Goal: Transaction & Acquisition: Purchase product/service

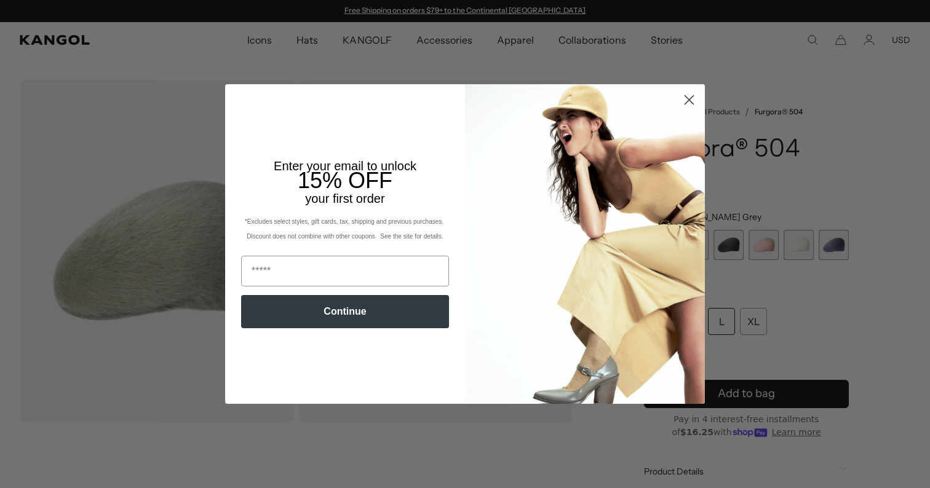
click at [691, 101] on icon "Close dialog" at bounding box center [689, 100] width 22 height 22
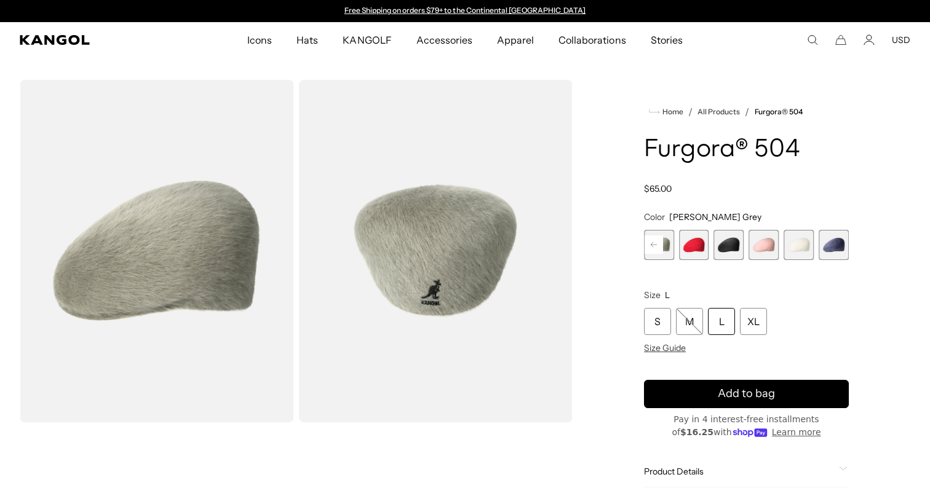
click at [650, 242] on rect at bounding box center [653, 244] width 18 height 18
click at [661, 247] on span "1 of 7" at bounding box center [659, 245] width 30 height 30
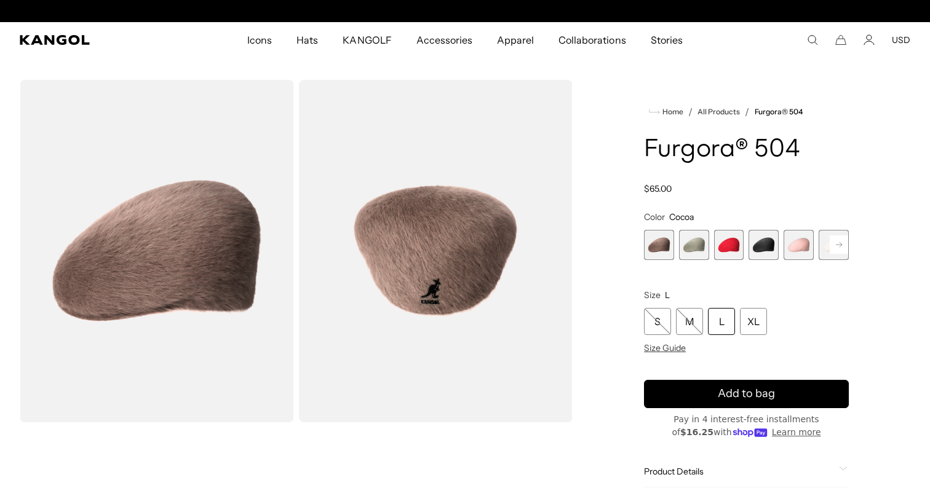
scroll to position [0, 253]
click at [686, 245] on span "2 of 7" at bounding box center [694, 245] width 30 height 30
click at [730, 245] on span "3 of 7" at bounding box center [729, 245] width 30 height 30
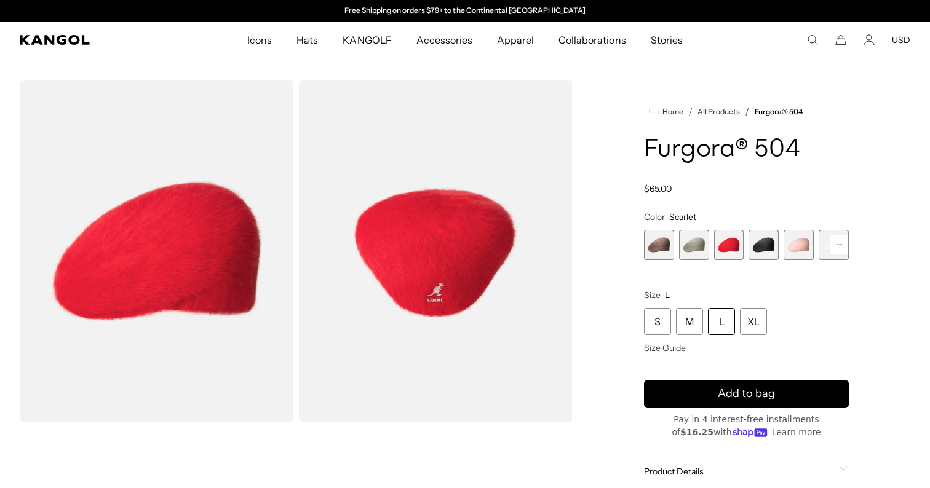
click at [760, 247] on span "4 of 7" at bounding box center [763, 245] width 30 height 30
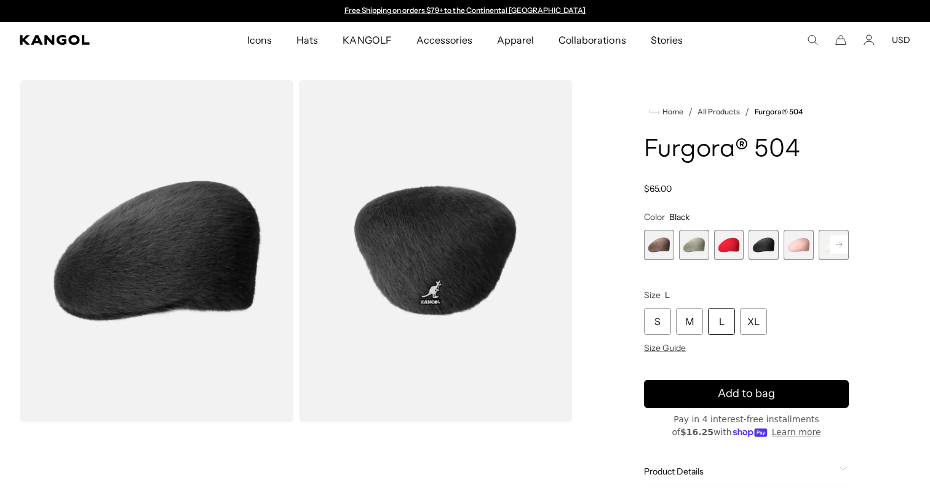
click at [805, 243] on span "5 of 7" at bounding box center [798, 245] width 30 height 30
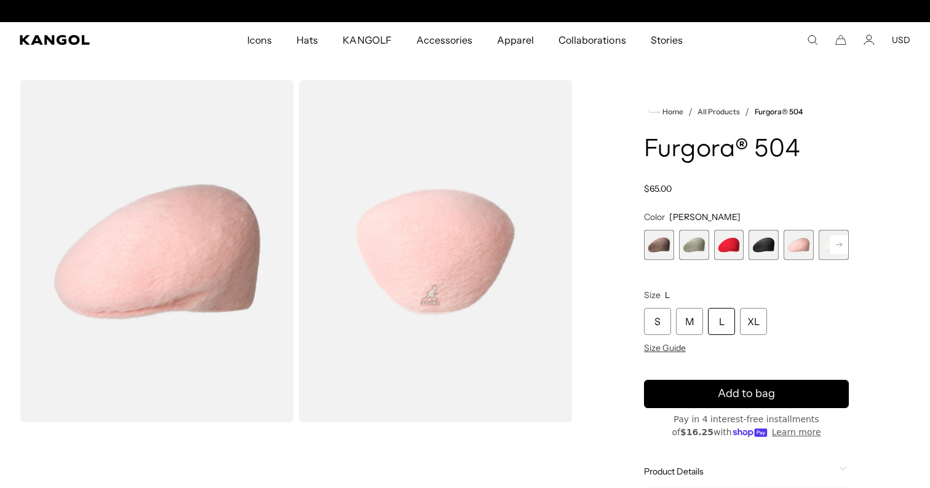
scroll to position [0, 253]
click at [833, 240] on rect at bounding box center [838, 244] width 18 height 18
click at [832, 247] on span "7 of 7" at bounding box center [833, 245] width 30 height 30
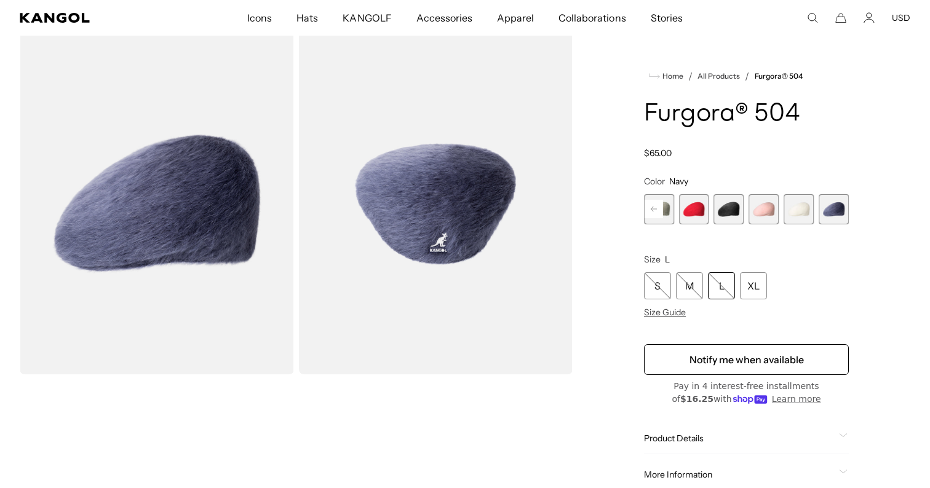
scroll to position [41, 0]
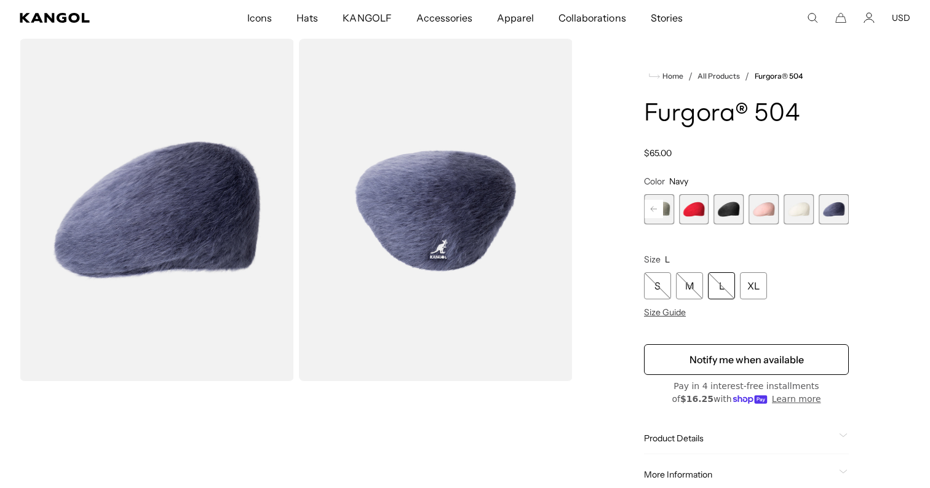
click at [373, 23] on span "KANGOLF" at bounding box center [366, 18] width 49 height 36
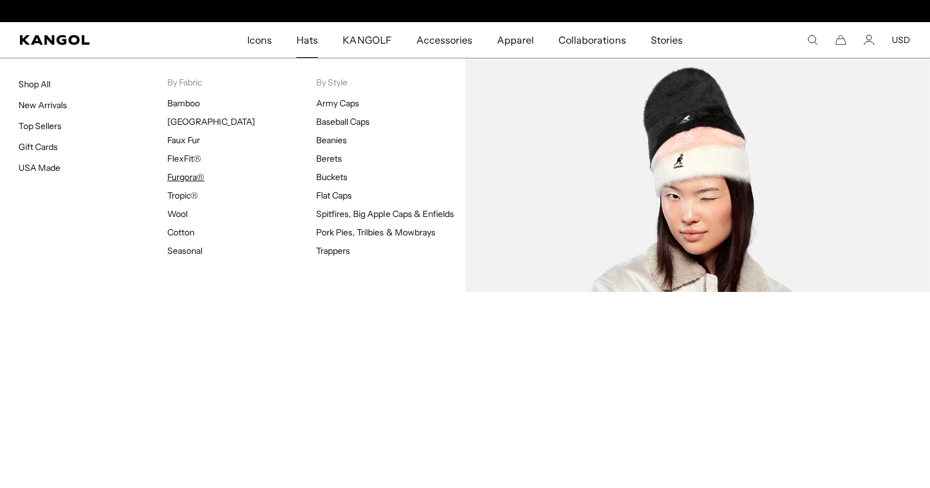
click at [192, 176] on link "Furgora®" at bounding box center [185, 177] width 37 height 11
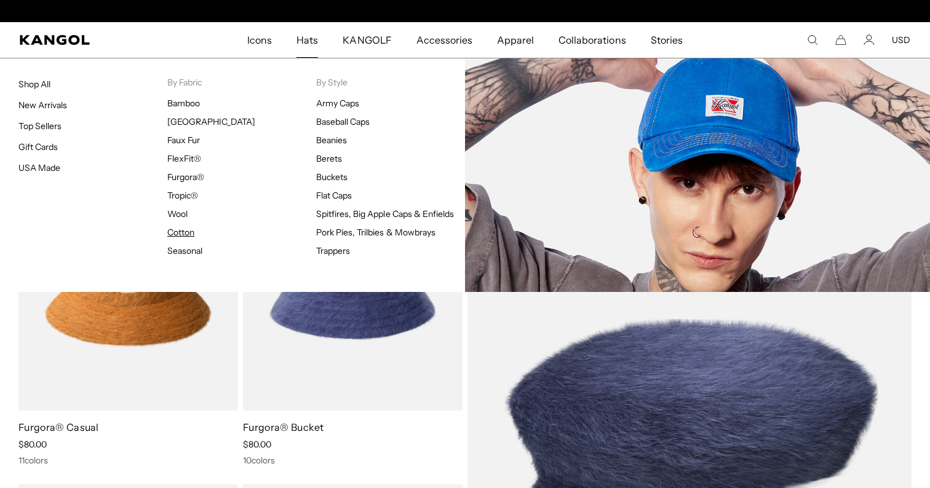
click at [186, 232] on link "Cotton" at bounding box center [180, 232] width 27 height 11
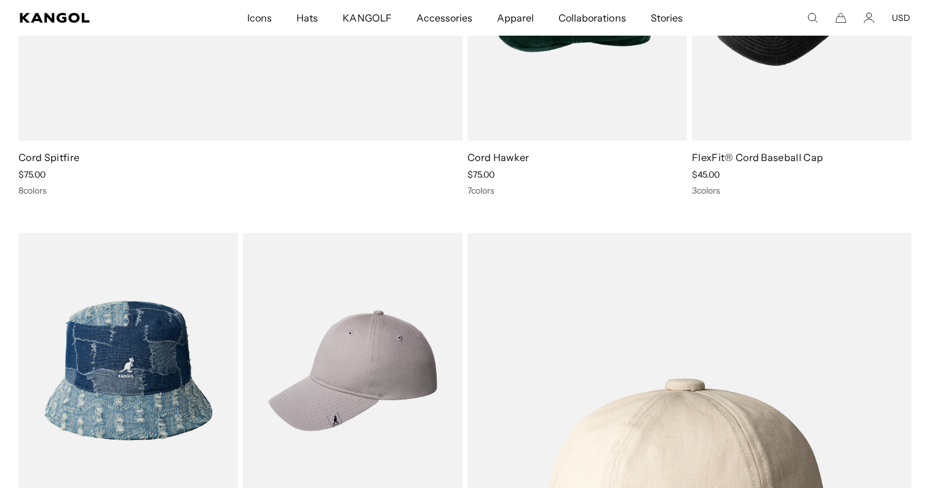
scroll to position [639, 0]
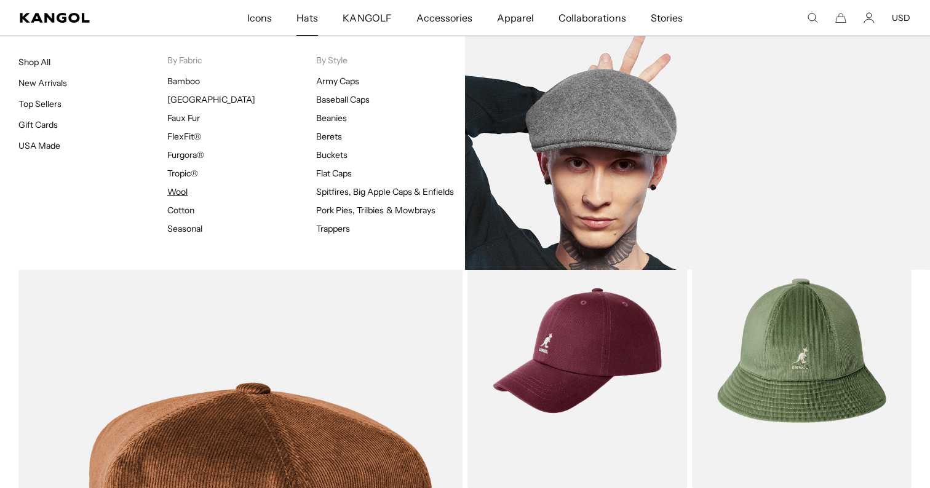
click at [175, 189] on link "Wool" at bounding box center [177, 191] width 20 height 11
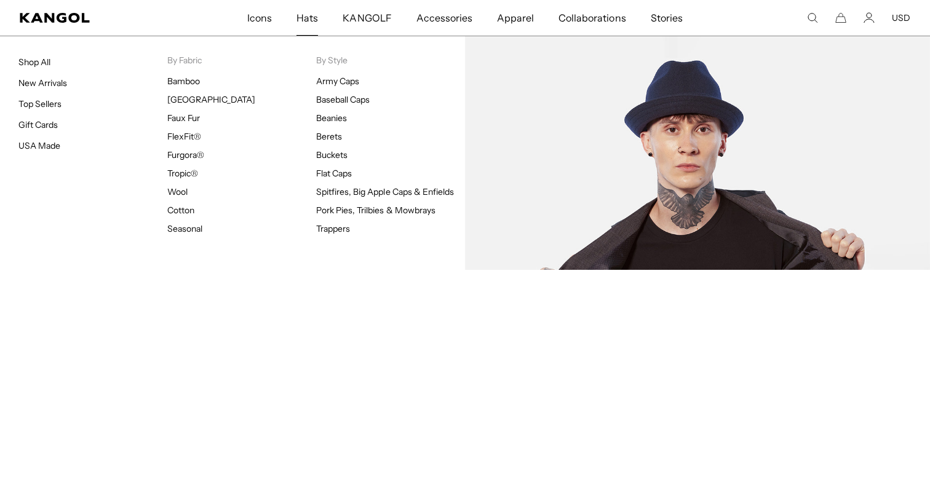
click at [634, 185] on img at bounding box center [697, 153] width 465 height 234
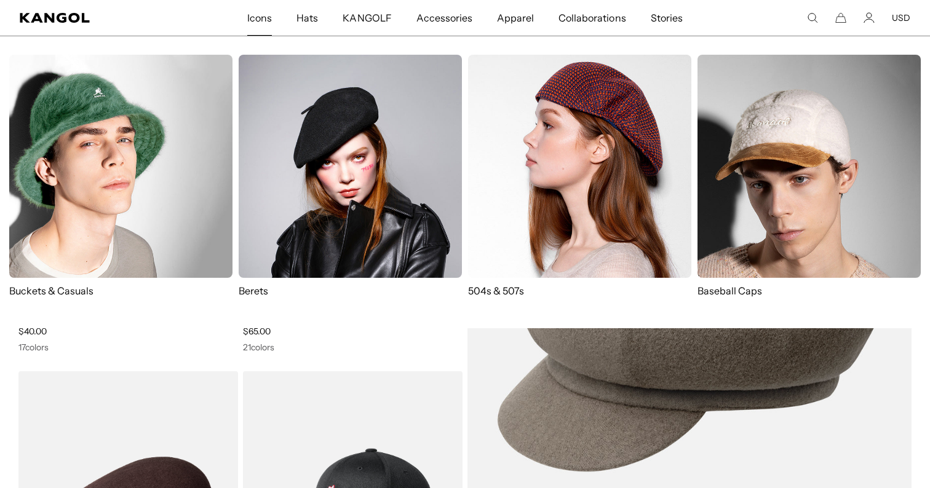
scroll to position [0, 253]
click at [530, 183] on img at bounding box center [579, 166] width 223 height 223
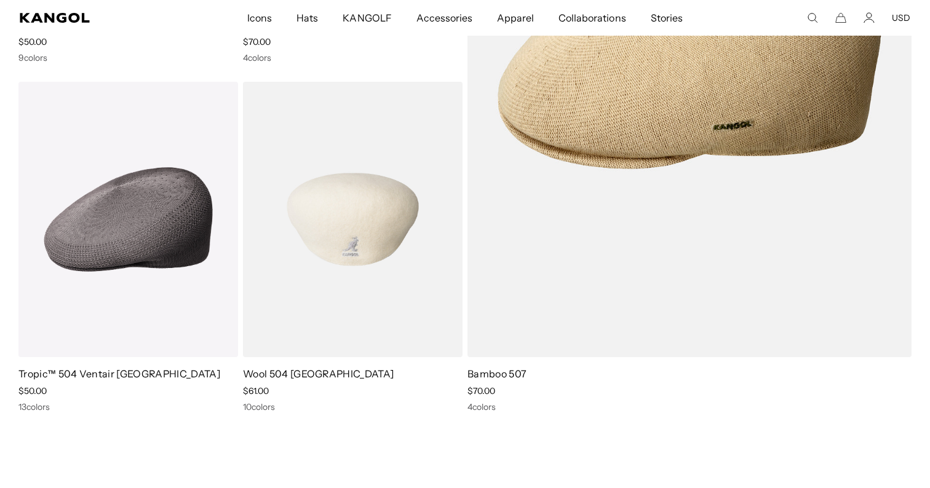
scroll to position [0, 253]
click at [350, 232] on img at bounding box center [352, 219] width 219 height 275
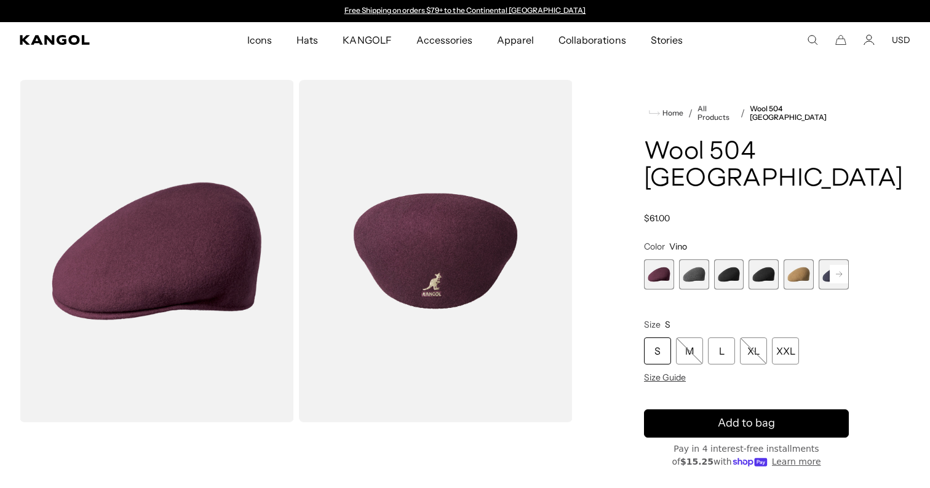
click at [724, 259] on span "3 of 12" at bounding box center [729, 274] width 30 height 30
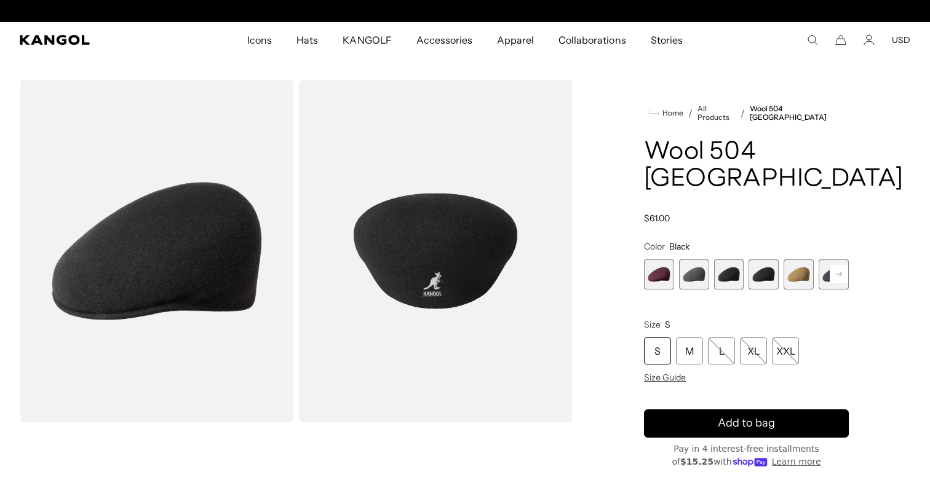
scroll to position [0, 253]
click at [753, 259] on span "4 of 12" at bounding box center [763, 274] width 30 height 30
click at [832, 265] on rect at bounding box center [838, 274] width 18 height 18
click at [794, 259] on span "6 of 12" at bounding box center [798, 274] width 30 height 30
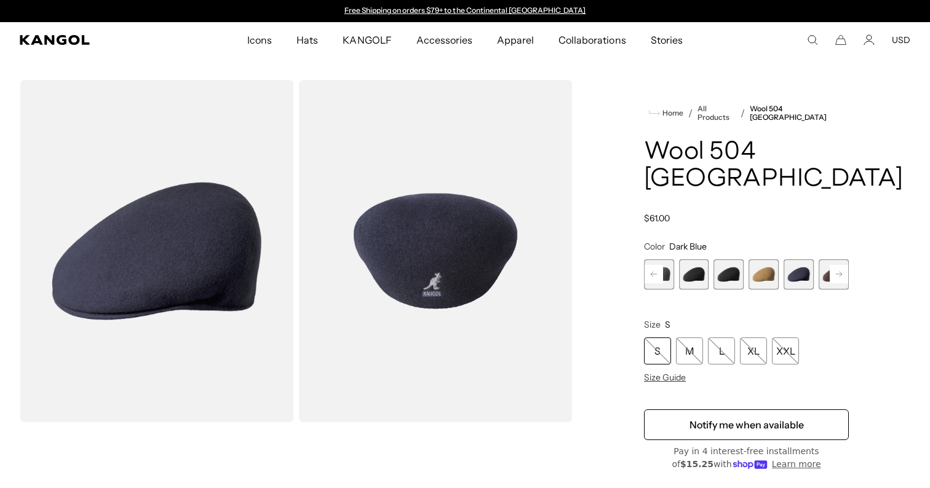
click at [831, 265] on rect at bounding box center [838, 274] width 18 height 18
click at [808, 259] on span "7 of 12" at bounding box center [798, 274] width 30 height 30
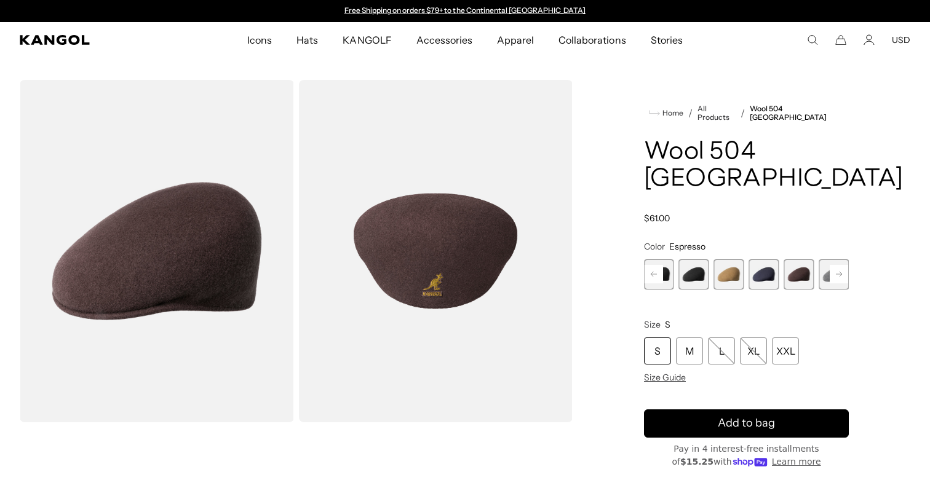
click at [831, 265] on rect at bounding box center [838, 274] width 18 height 18
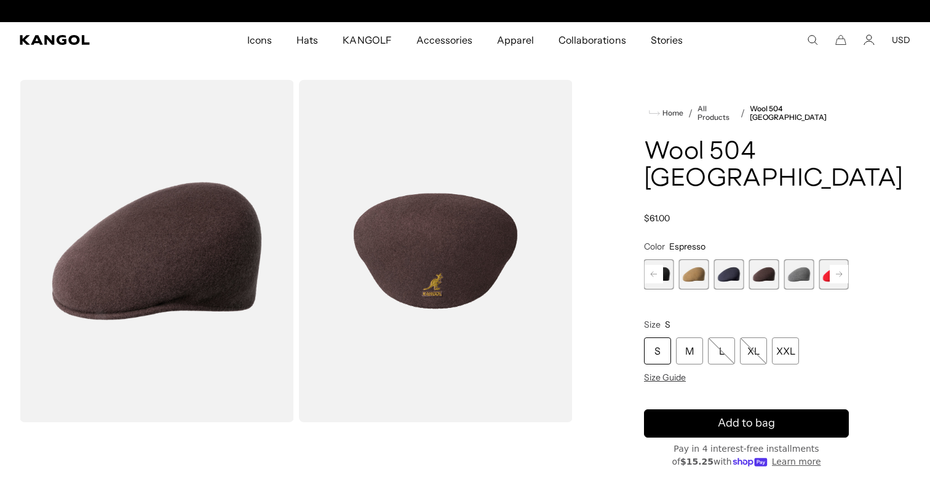
scroll to position [0, 253]
click at [834, 265] on rect at bounding box center [838, 274] width 18 height 18
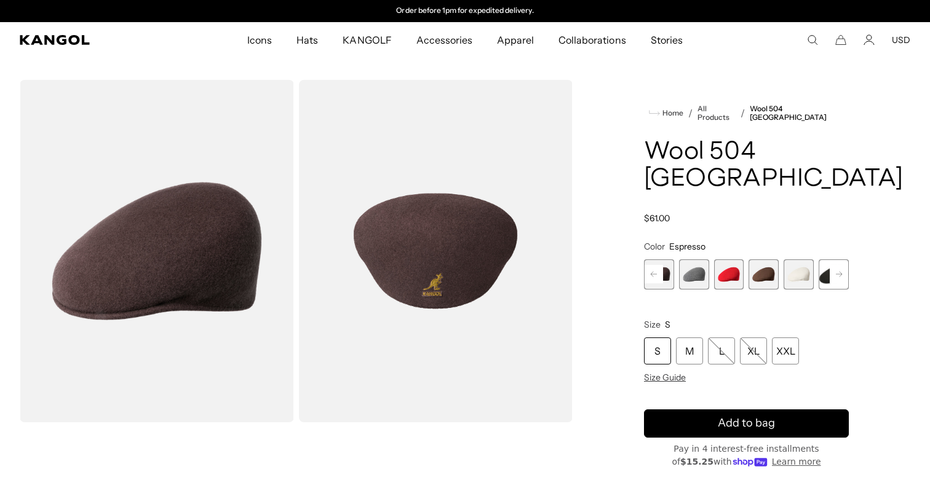
click at [834, 259] on span "12 of 12" at bounding box center [833, 274] width 30 height 30
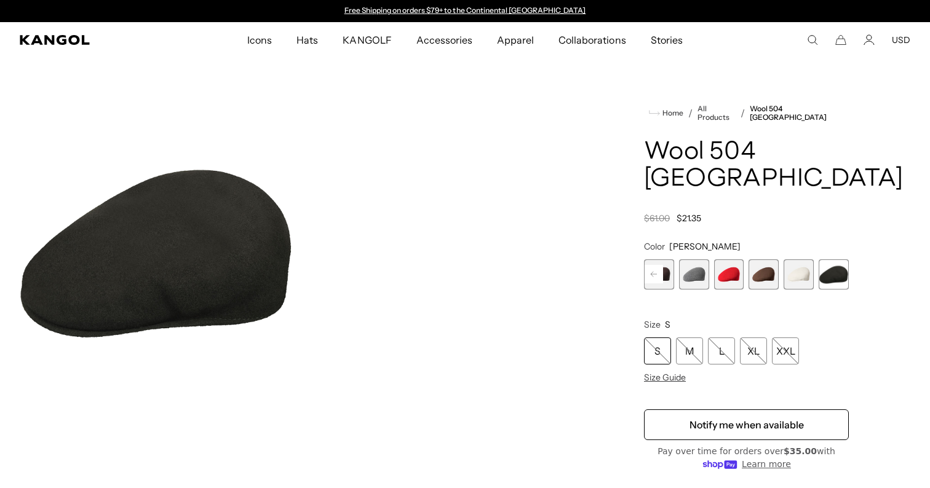
click at [797, 259] on span "11 of 12" at bounding box center [798, 274] width 30 height 30
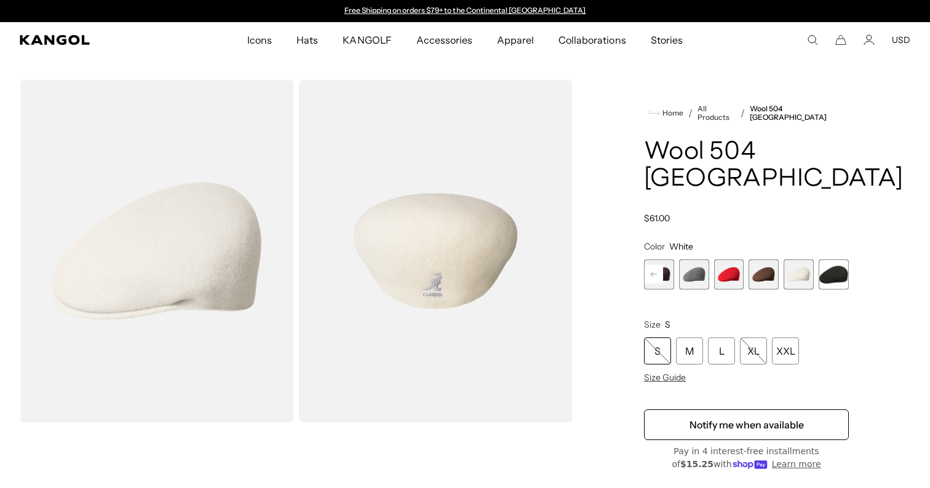
click at [767, 259] on span "10 of 12" at bounding box center [764, 274] width 30 height 30
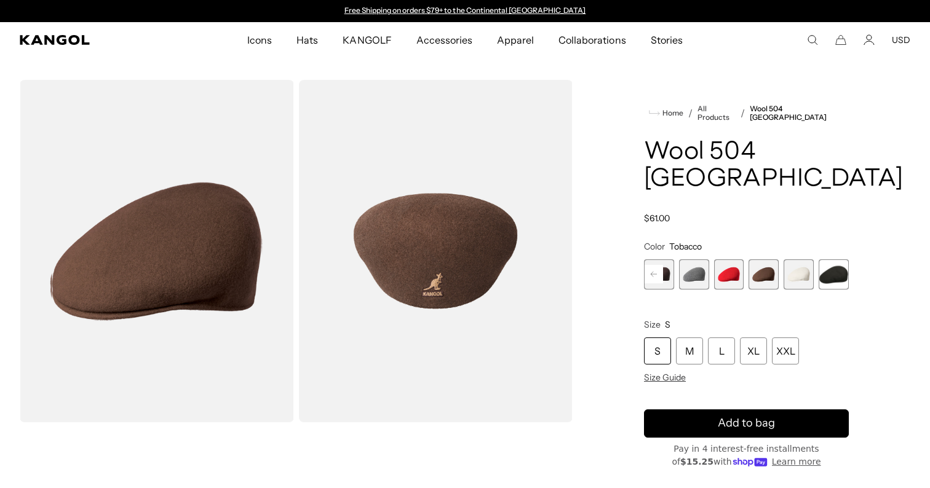
click at [741, 259] on span "9 of 12" at bounding box center [729, 274] width 30 height 30
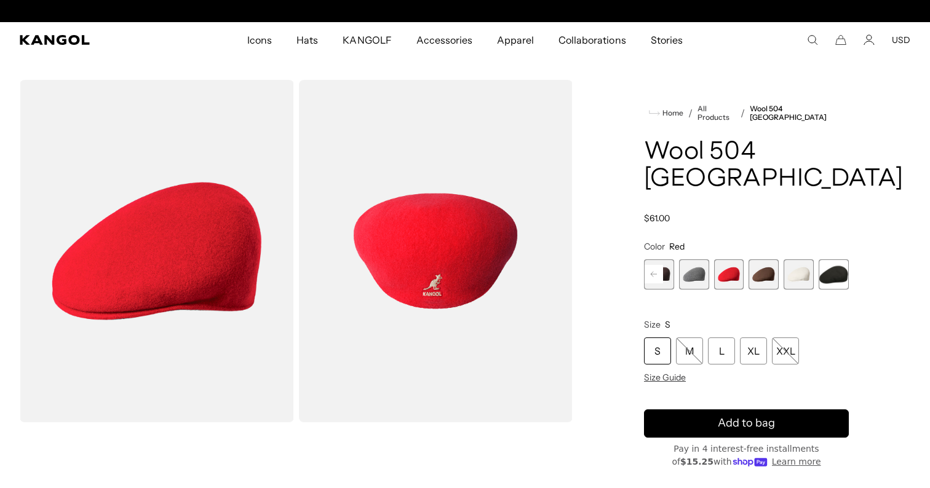
click at [754, 259] on span "10 of 12" at bounding box center [764, 274] width 30 height 30
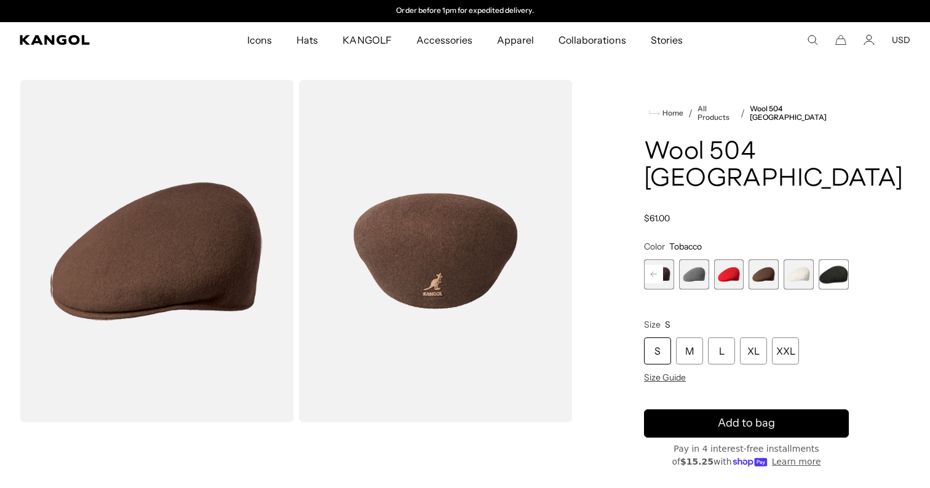
click at [732, 259] on span "9 of 12" at bounding box center [729, 274] width 30 height 30
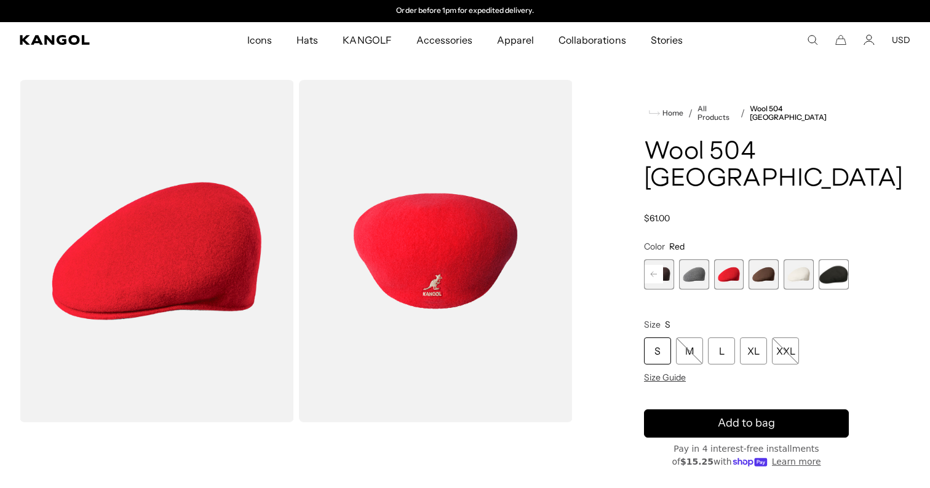
click at [708, 259] on span "8 of 12" at bounding box center [694, 274] width 30 height 30
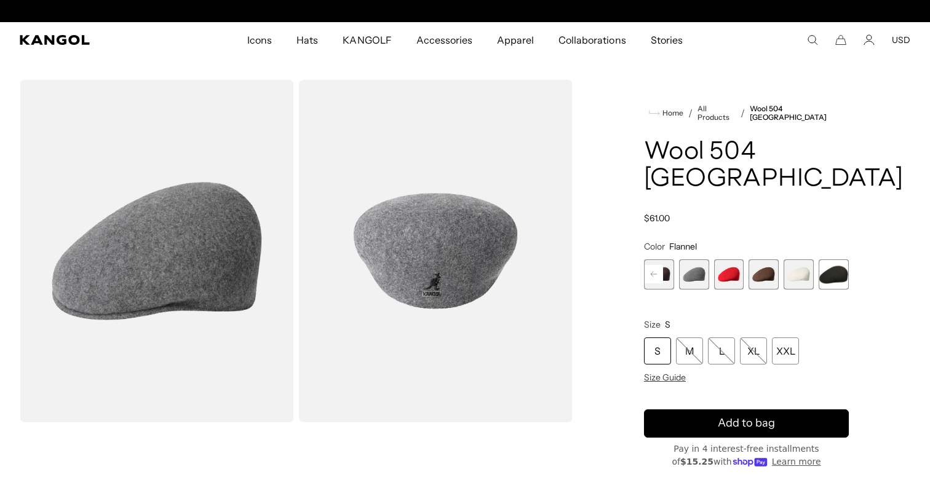
click at [654, 265] on rect at bounding box center [653, 274] width 18 height 18
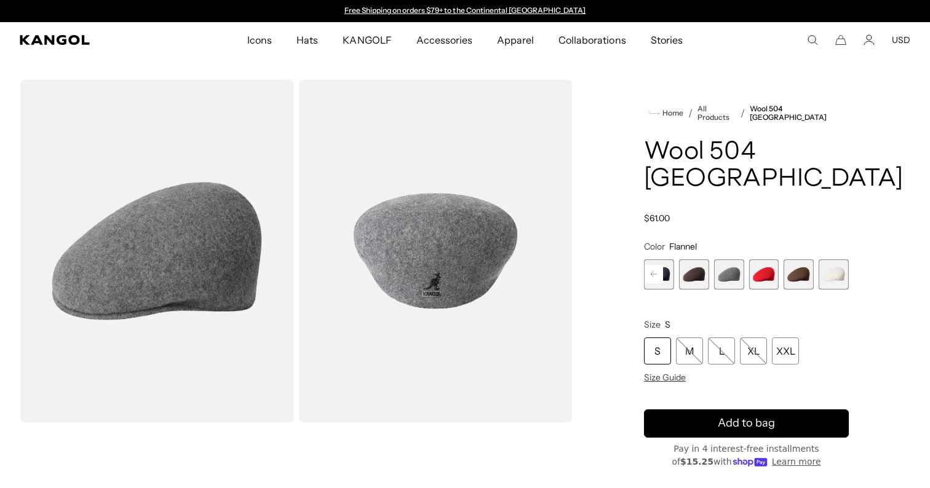
click at [654, 265] on rect at bounding box center [653, 274] width 18 height 18
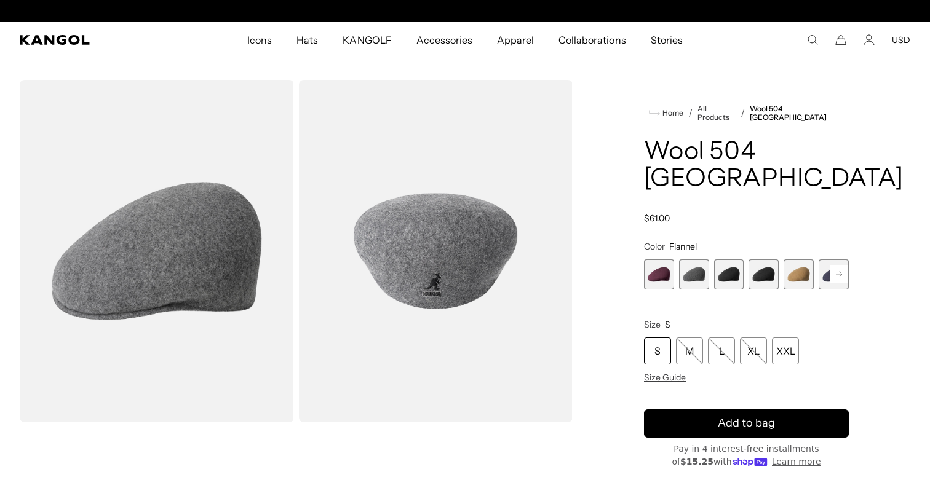
scroll to position [0, 253]
click at [654, 259] on span "1 of 12" at bounding box center [659, 274] width 30 height 30
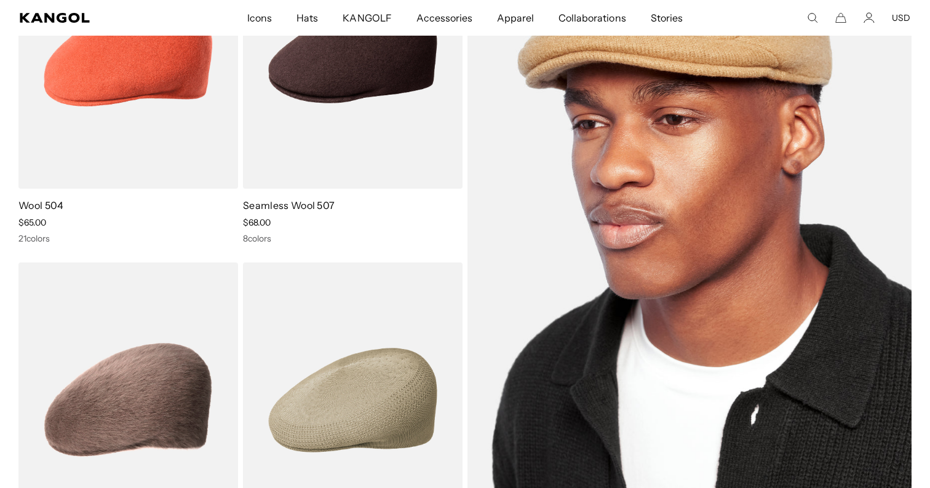
scroll to position [395, 0]
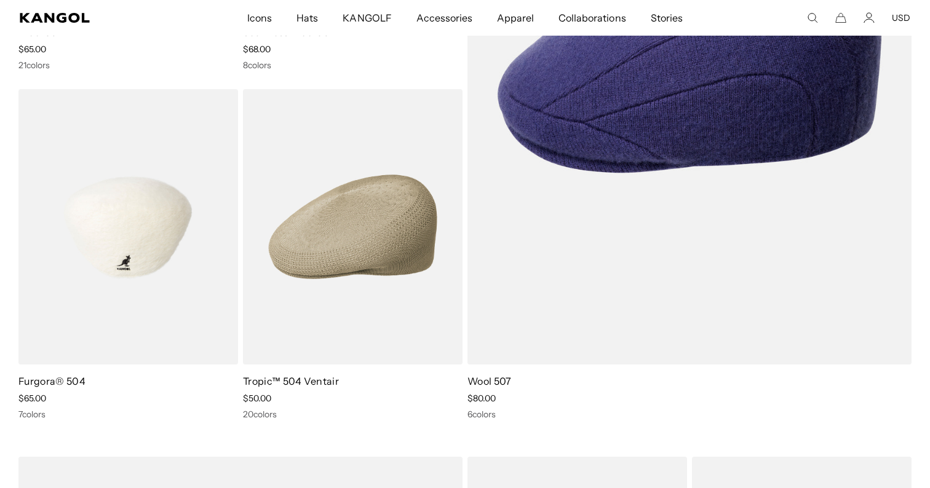
click at [186, 293] on img at bounding box center [127, 226] width 219 height 275
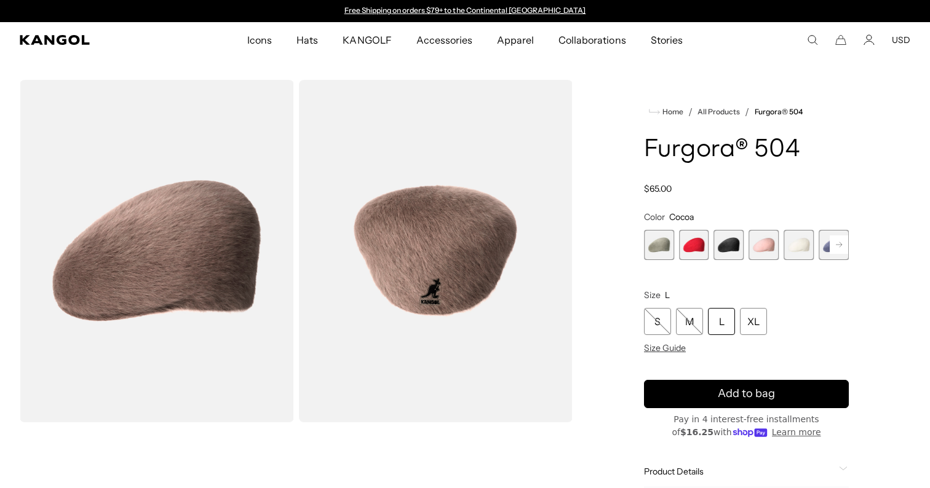
click at [831, 244] on span "7 of 7" at bounding box center [833, 245] width 30 height 30
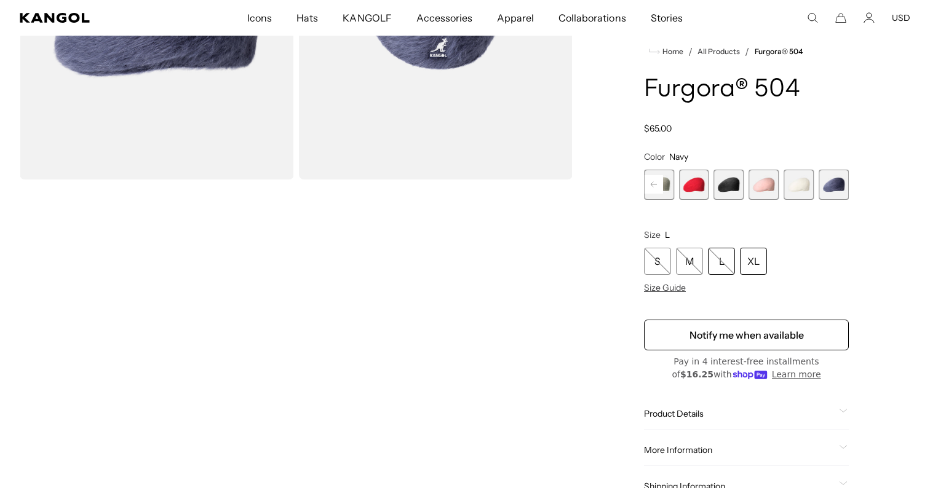
click at [754, 261] on div "XL" at bounding box center [753, 261] width 27 height 27
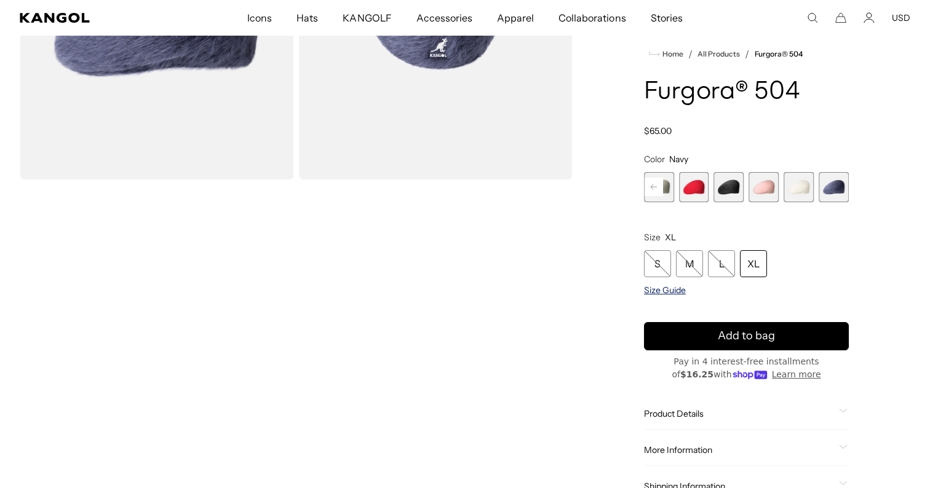
click at [662, 291] on span "Size Guide" at bounding box center [665, 290] width 42 height 11
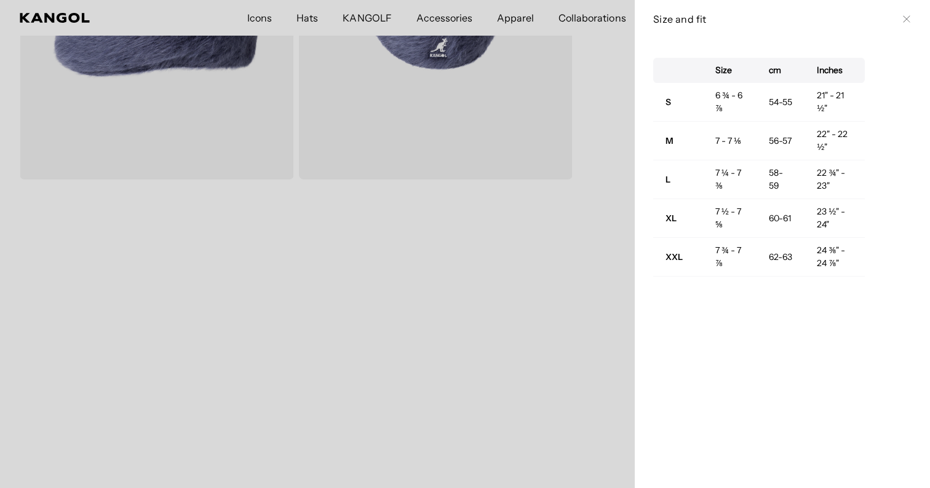
scroll to position [0, 253]
click at [906, 21] on icon at bounding box center [906, 18] width 7 height 7
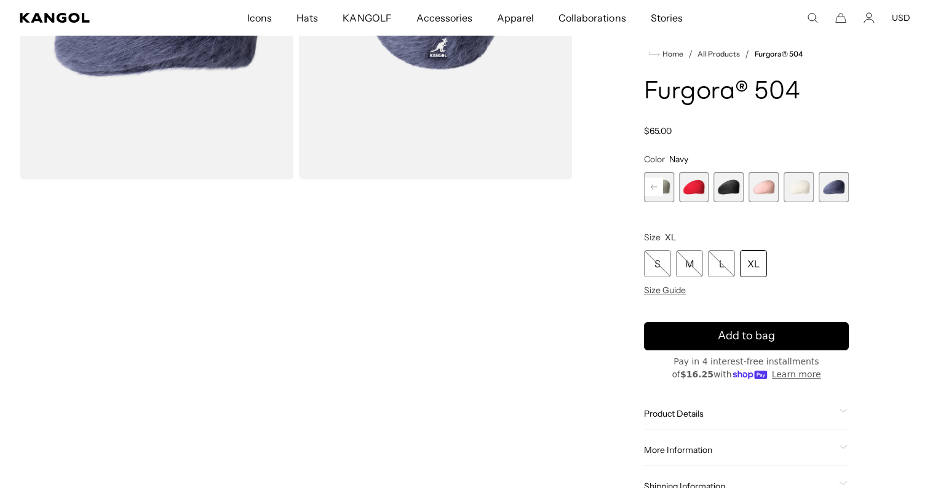
click at [748, 266] on div "XL" at bounding box center [753, 263] width 27 height 27
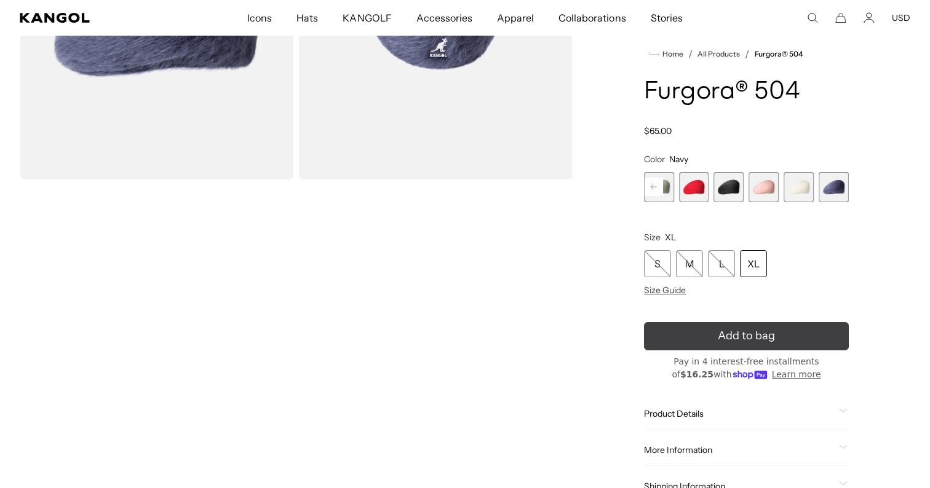
click at [744, 340] on icon "submit" at bounding box center [746, 336] width 18 height 18
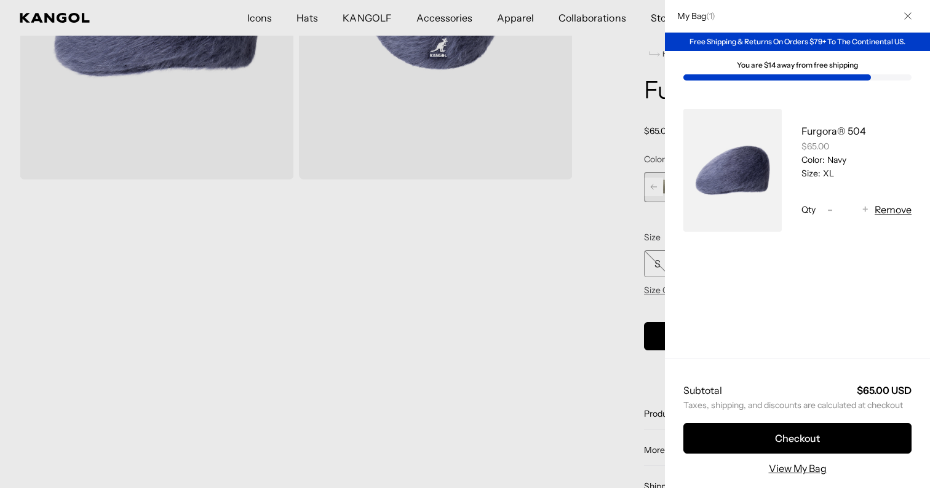
scroll to position [0, 0]
click at [906, 12] on icon "Close" at bounding box center [907, 15] width 7 height 7
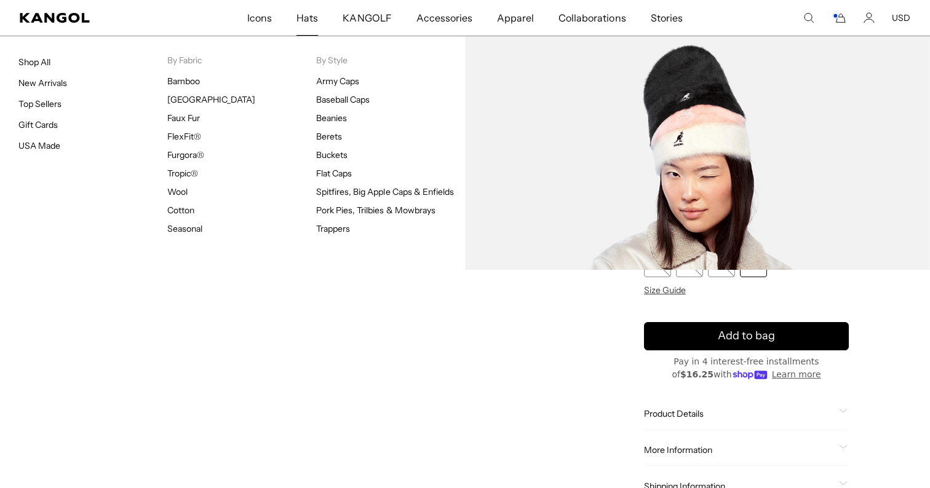
scroll to position [0, 253]
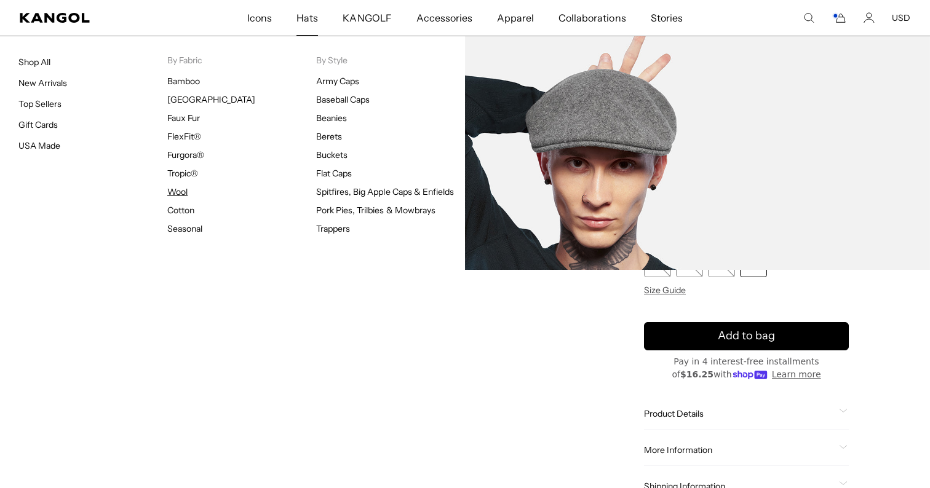
click at [184, 192] on link "Wool" at bounding box center [177, 191] width 20 height 11
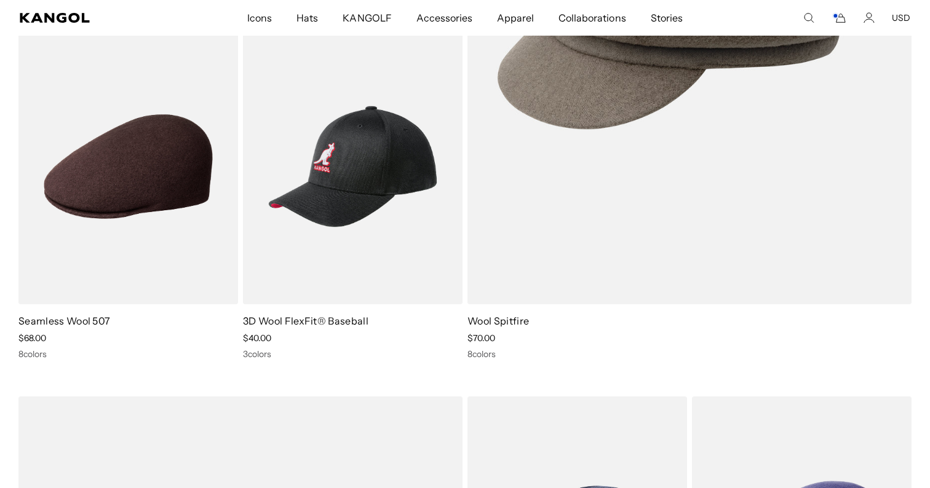
scroll to position [459, 0]
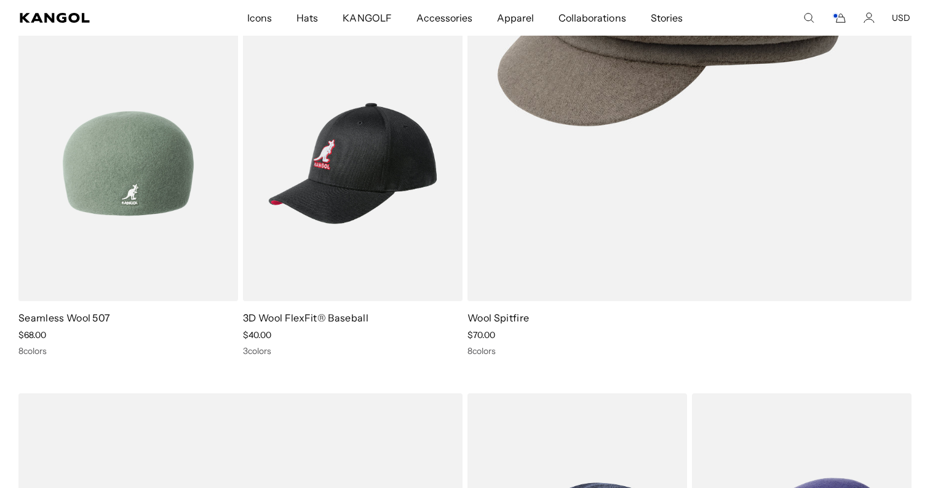
click at [147, 224] on img at bounding box center [127, 163] width 219 height 275
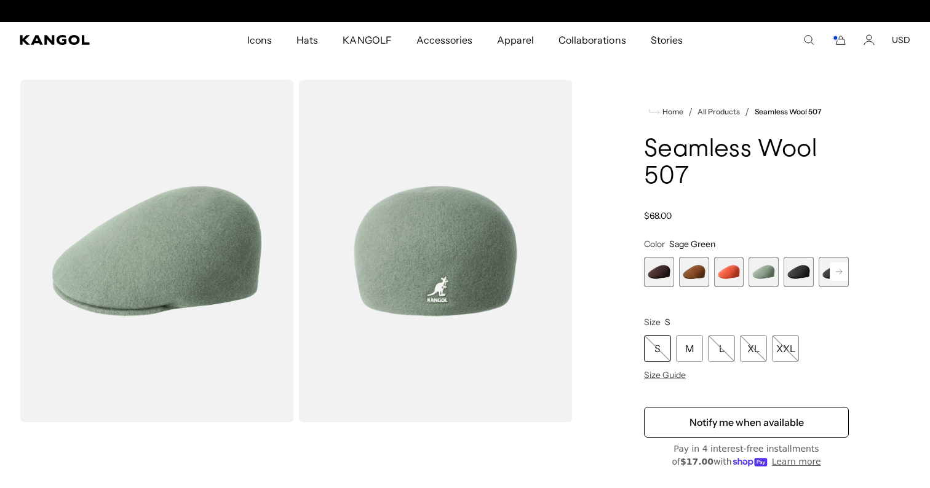
click at [697, 280] on span "2 of 9" at bounding box center [694, 272] width 30 height 30
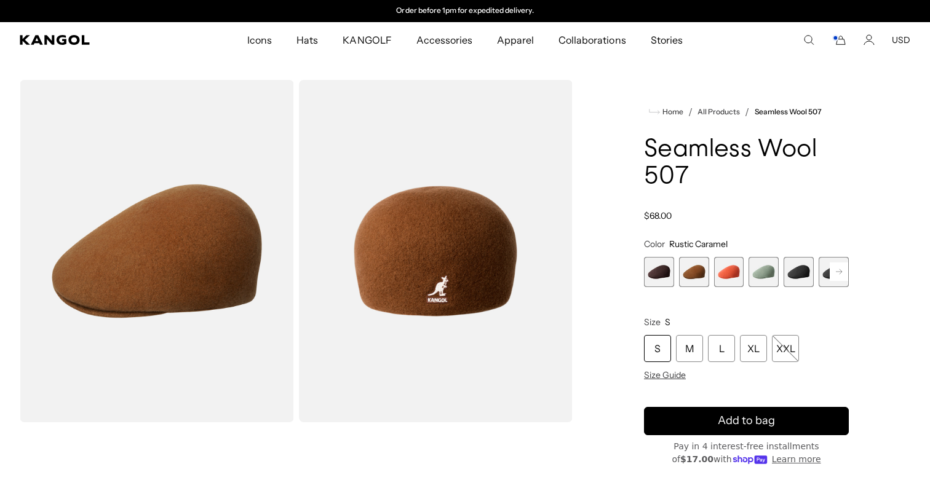
click at [666, 274] on span "1 of 9" at bounding box center [659, 272] width 30 height 30
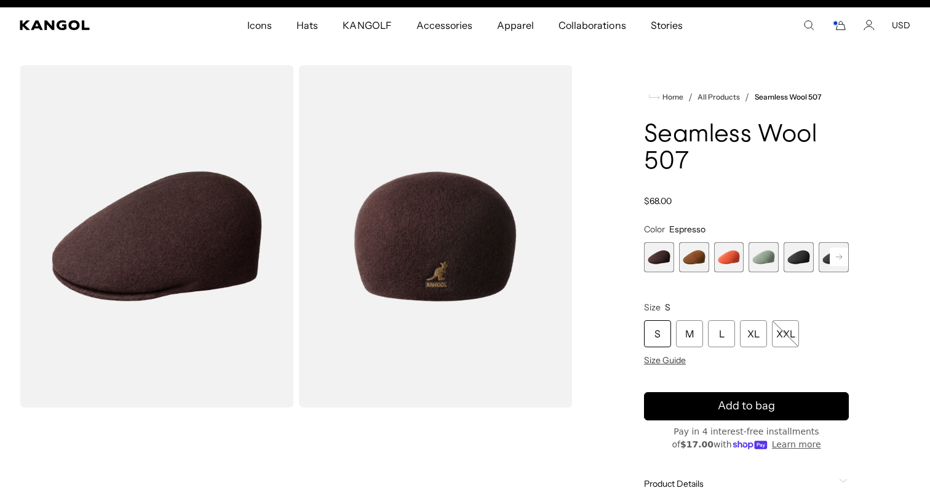
click at [836, 253] on rect at bounding box center [838, 257] width 18 height 18
click at [787, 257] on span "6 of 9" at bounding box center [798, 257] width 30 height 30
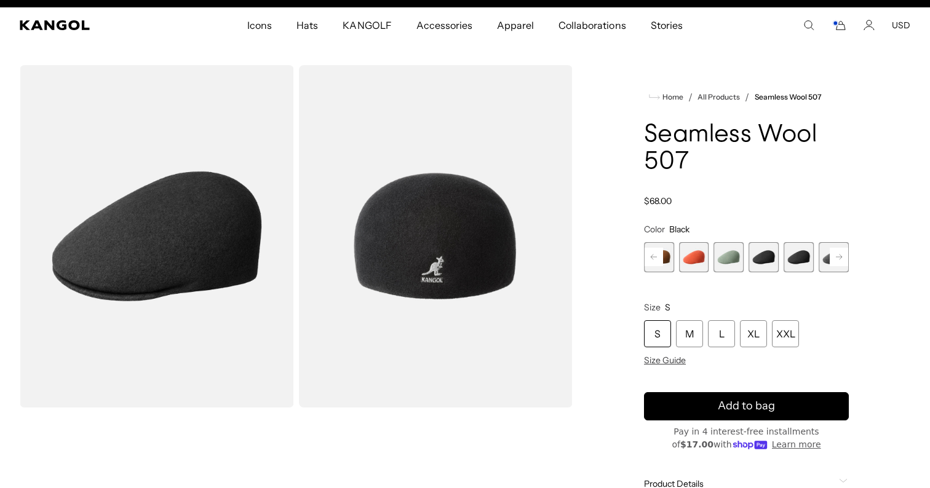
click at [760, 261] on span "5 of 9" at bounding box center [763, 257] width 30 height 30
click at [828, 256] on span "7 of 9" at bounding box center [833, 257] width 30 height 30
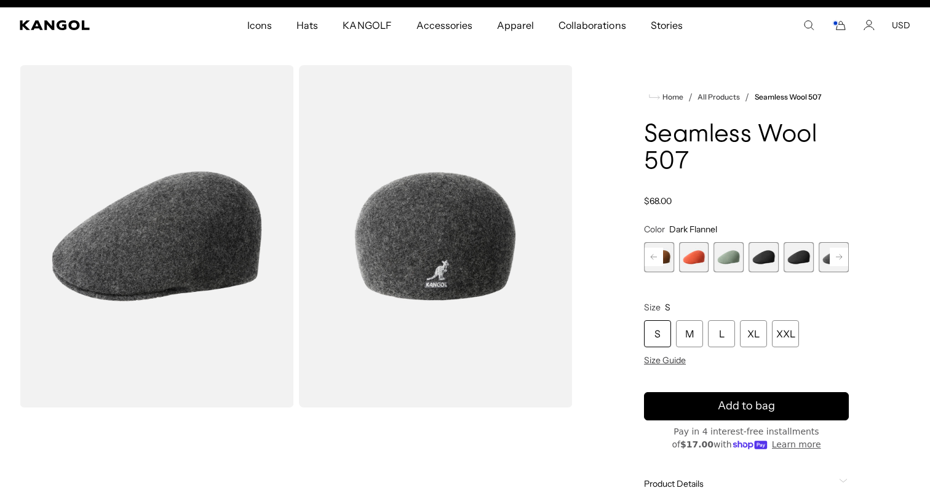
click at [843, 255] on rect at bounding box center [838, 257] width 18 height 18
click at [837, 256] on rect at bounding box center [838, 257] width 18 height 18
click at [831, 256] on span "9 of 9" at bounding box center [833, 257] width 30 height 30
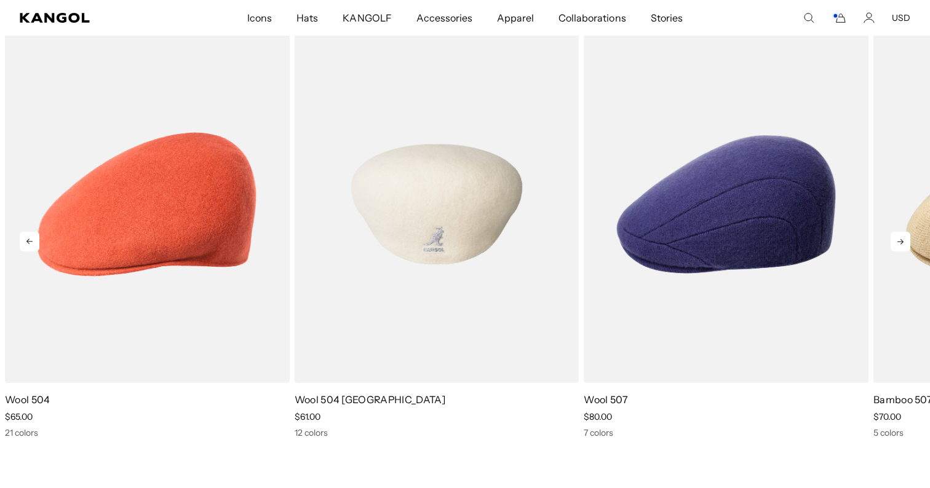
click at [387, 235] on img "2 of 5" at bounding box center [437, 204] width 285 height 357
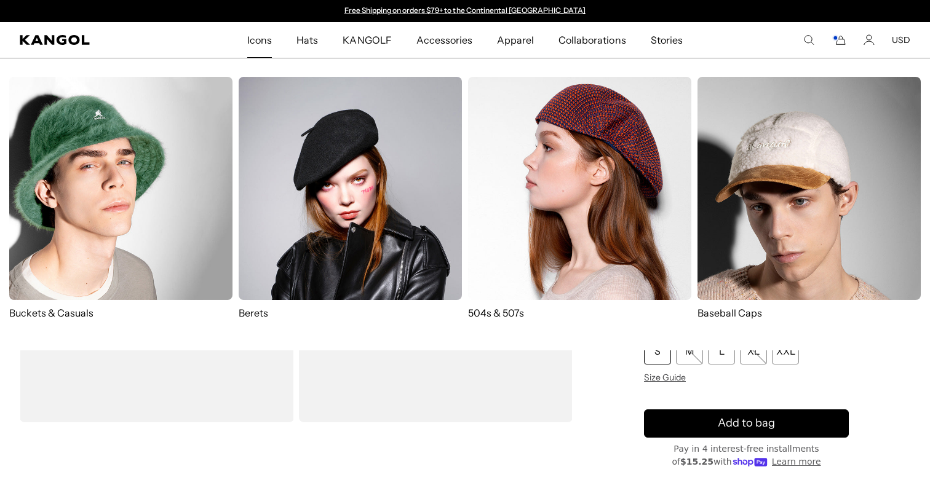
click at [127, 214] on img at bounding box center [120, 188] width 223 height 223
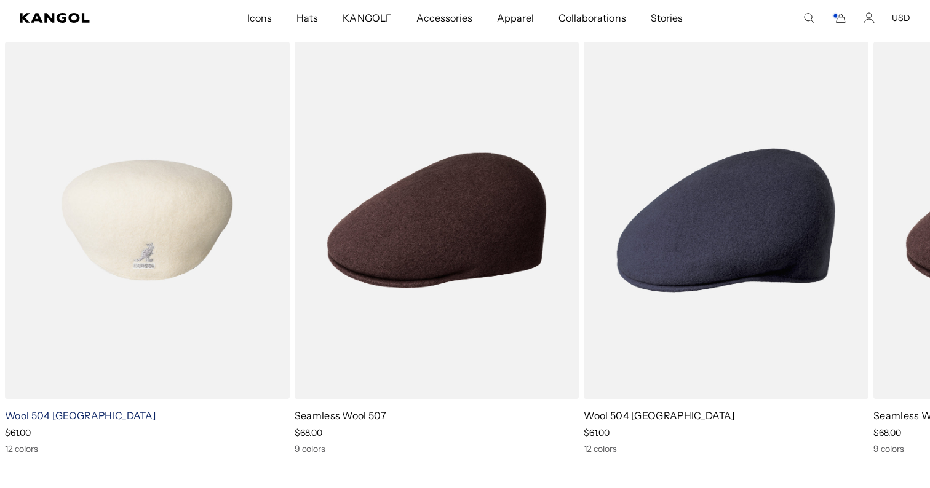
click at [60, 414] on link "Wool 504 [GEOGRAPHIC_DATA]" at bounding box center [80, 415] width 151 height 12
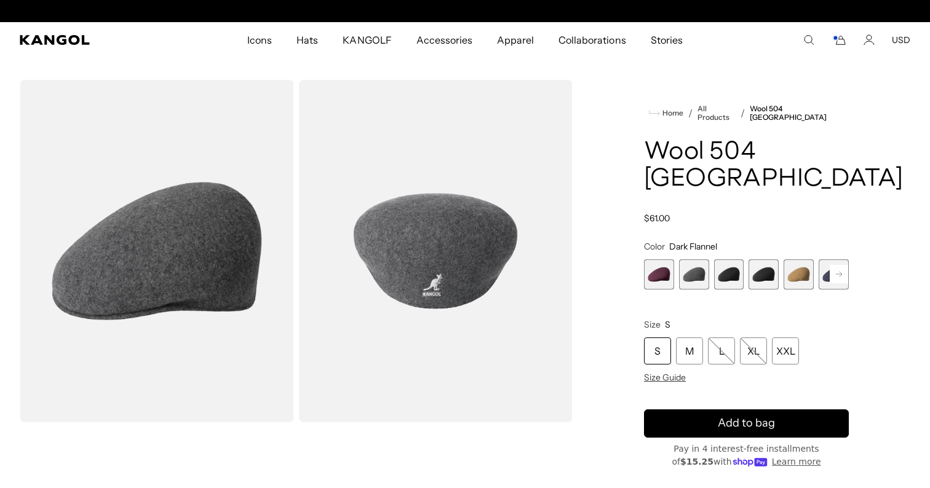
click at [733, 259] on span "3 of 12" at bounding box center [729, 274] width 30 height 30
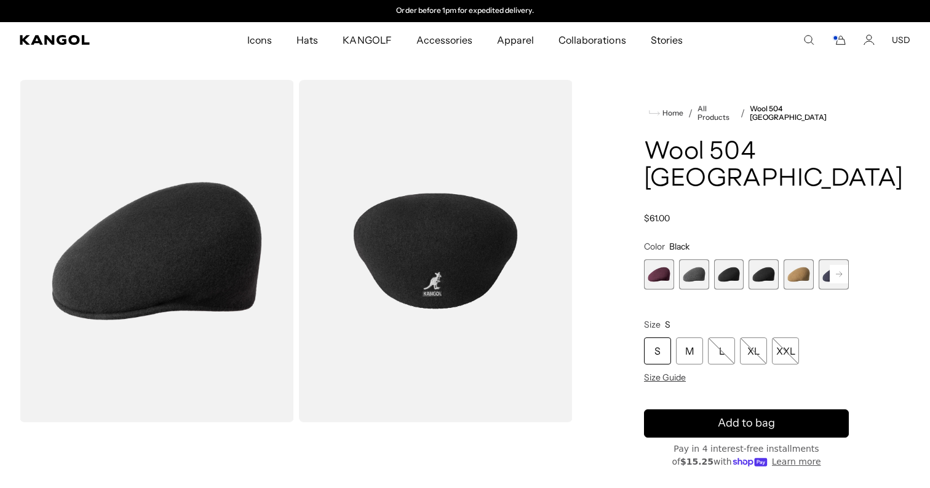
click at [767, 259] on span "4 of 12" at bounding box center [763, 274] width 30 height 30
click at [654, 259] on span "1 of 12" at bounding box center [659, 274] width 30 height 30
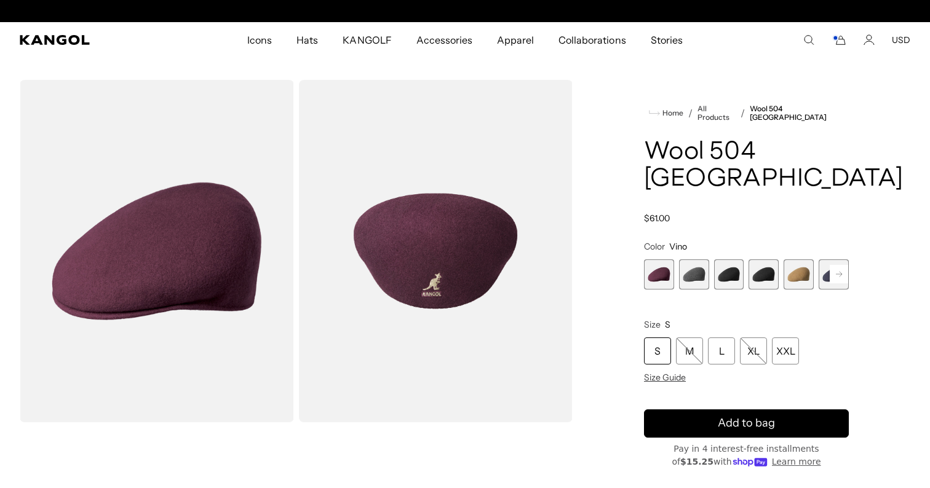
scroll to position [0, 253]
click at [833, 265] on rect at bounding box center [838, 274] width 18 height 18
click at [805, 259] on span "6 of 12" at bounding box center [798, 274] width 30 height 30
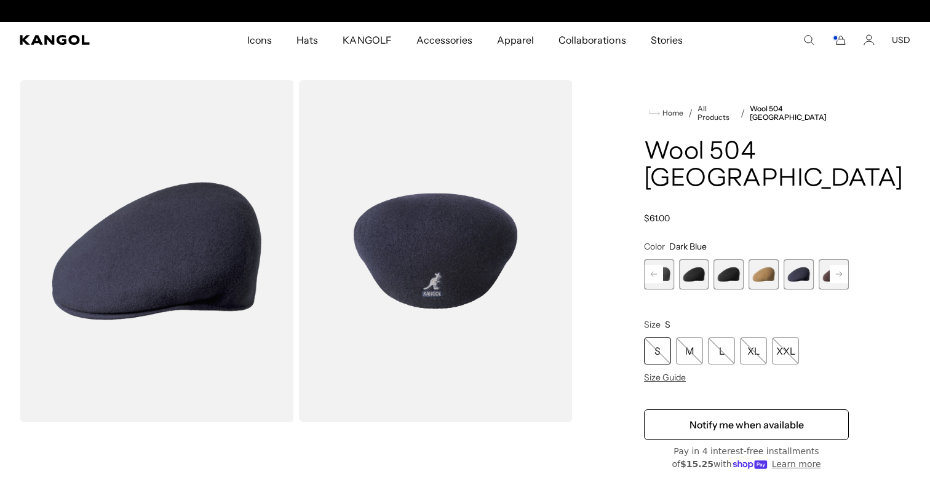
click at [838, 265] on rect at bounding box center [838, 274] width 18 height 18
click at [807, 259] on span "7 of 12" at bounding box center [798, 274] width 30 height 30
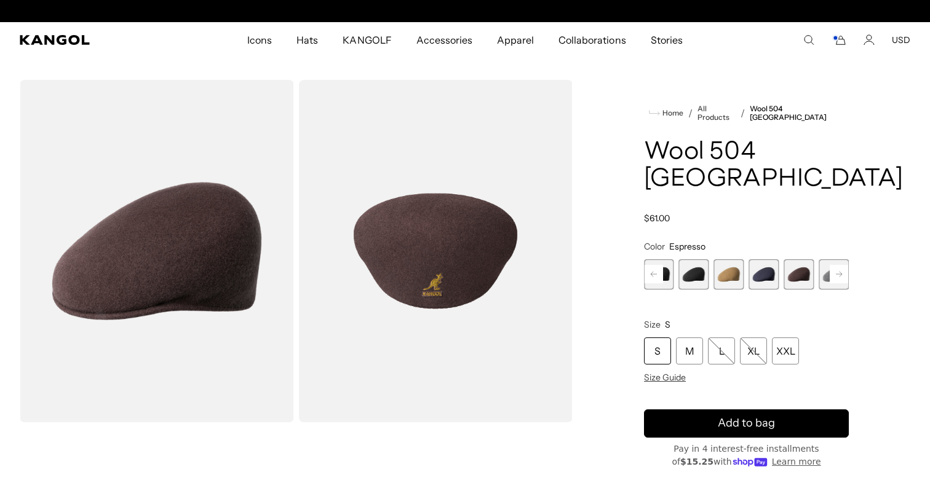
scroll to position [0, 253]
click at [845, 265] on rect at bounding box center [838, 274] width 18 height 18
click at [799, 259] on span "8 of 12" at bounding box center [798, 274] width 30 height 30
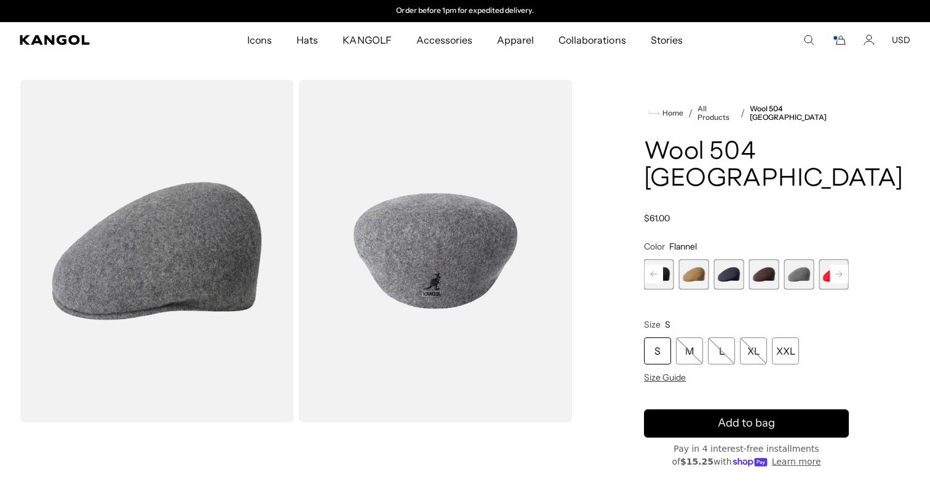
click at [834, 265] on rect at bounding box center [838, 274] width 18 height 18
click at [797, 259] on span "9 of 12" at bounding box center [798, 274] width 30 height 30
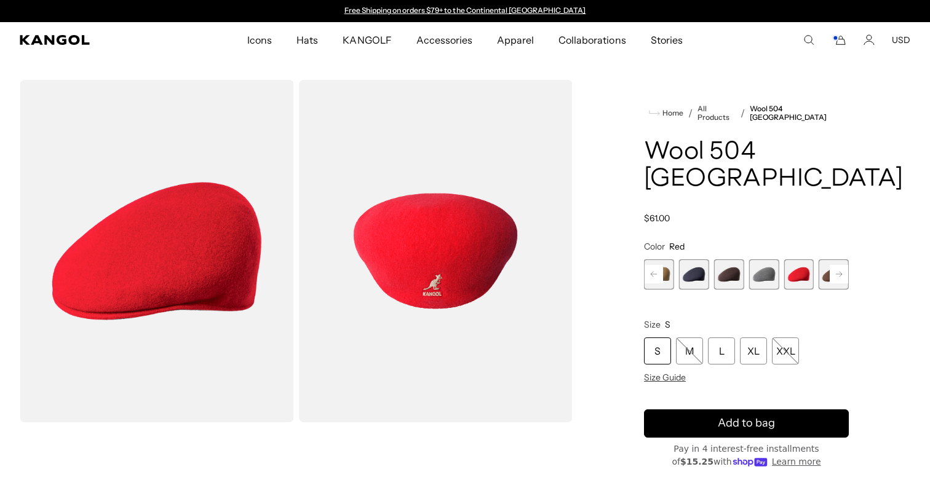
click at [842, 265] on rect at bounding box center [838, 274] width 18 height 18
click at [808, 259] on span "10 of 12" at bounding box center [798, 274] width 30 height 30
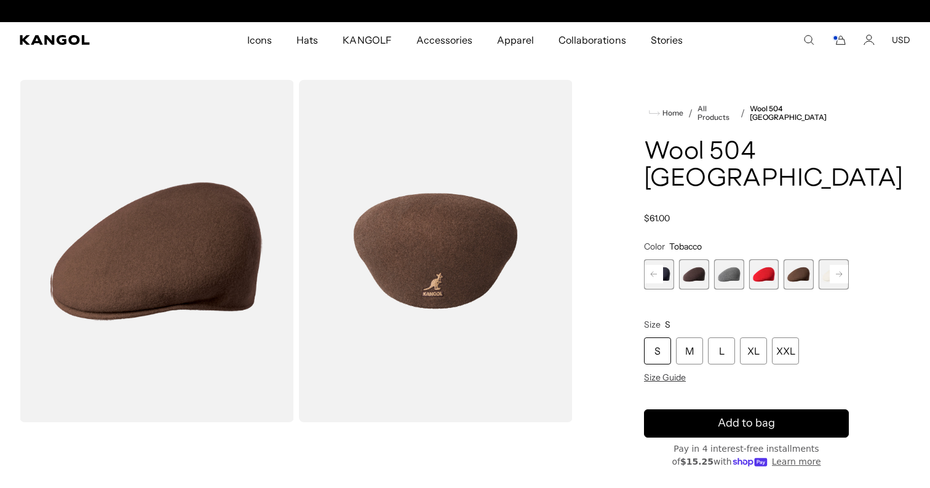
scroll to position [0, 253]
click at [836, 265] on rect at bounding box center [838, 274] width 18 height 18
click at [808, 259] on span "11 of 12" at bounding box center [798, 274] width 30 height 30
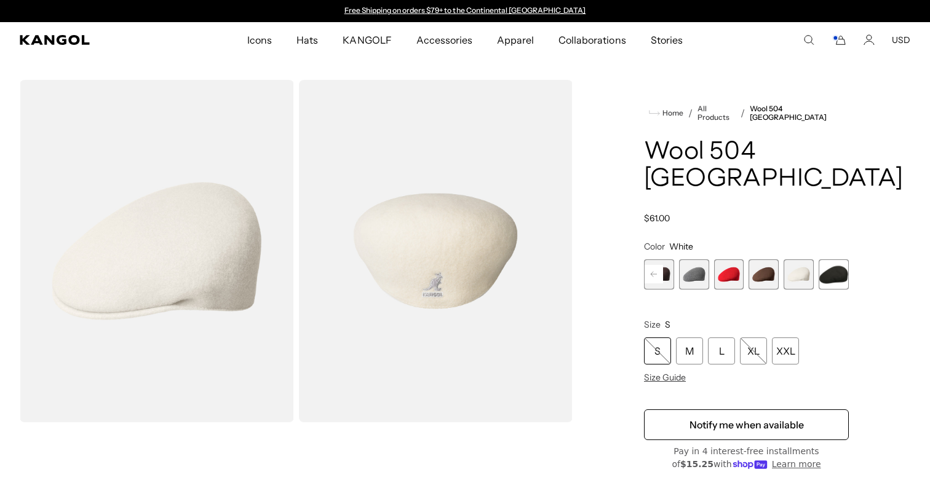
click at [835, 259] on span "12 of 12" at bounding box center [833, 274] width 30 height 30
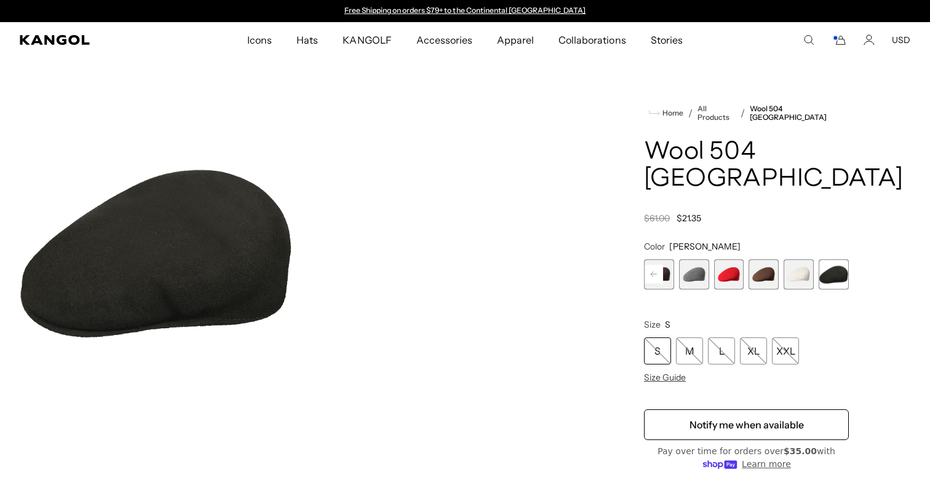
click at [662, 265] on rect at bounding box center [653, 274] width 18 height 18
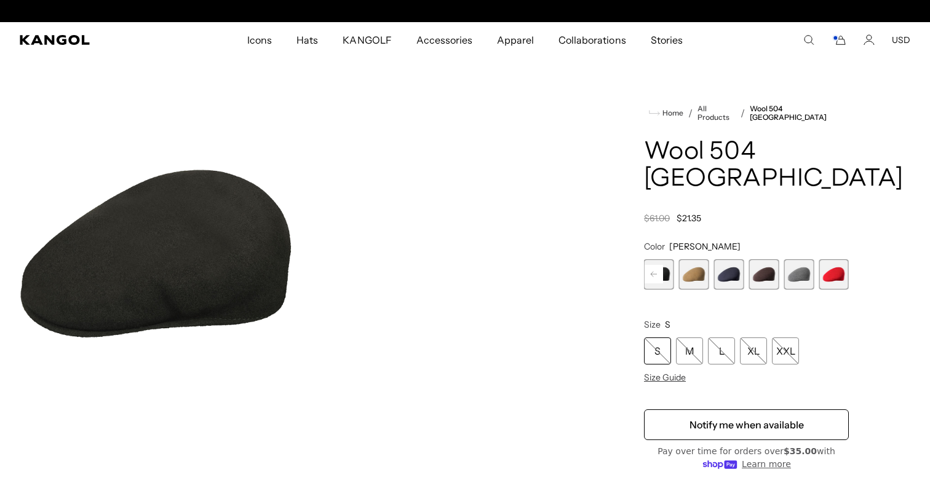
click at [662, 265] on rect at bounding box center [653, 274] width 18 height 18
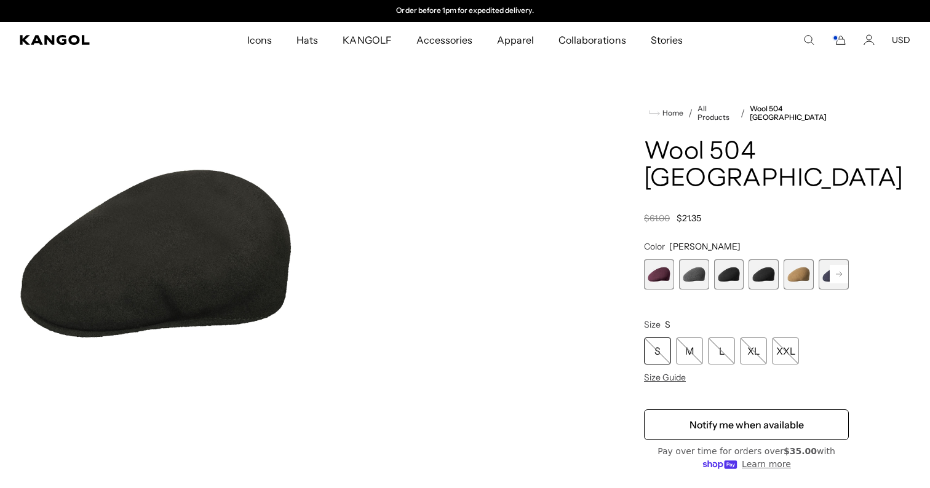
click at [662, 259] on span "1 of 12" at bounding box center [659, 274] width 30 height 30
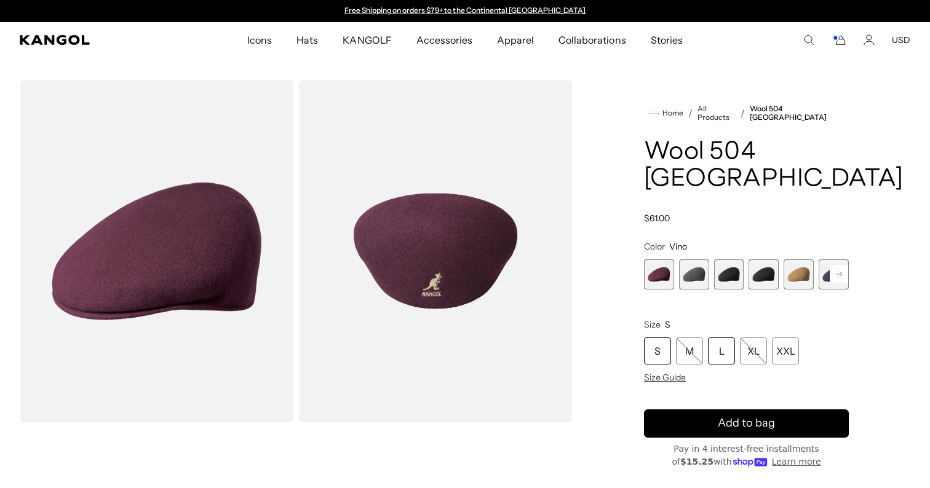
click at [733, 338] on div "L" at bounding box center [721, 351] width 27 height 27
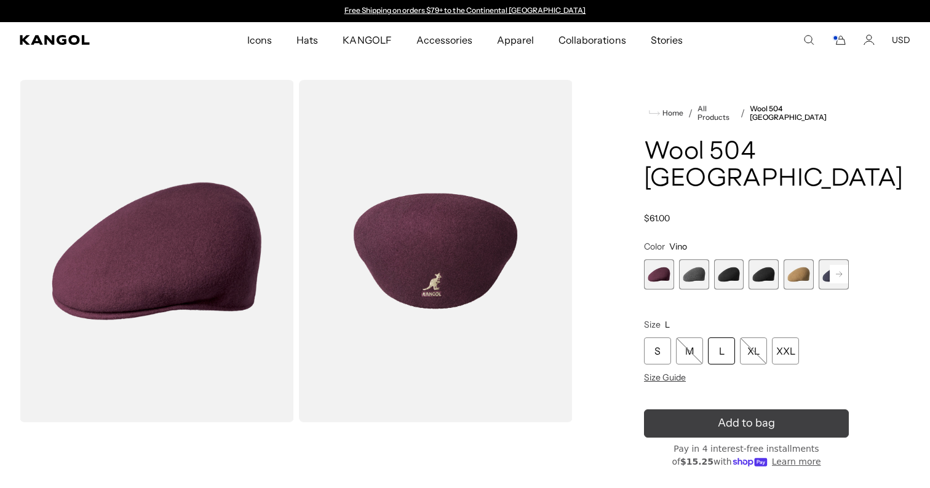
click at [743, 411] on icon "submit" at bounding box center [746, 423] width 25 height 25
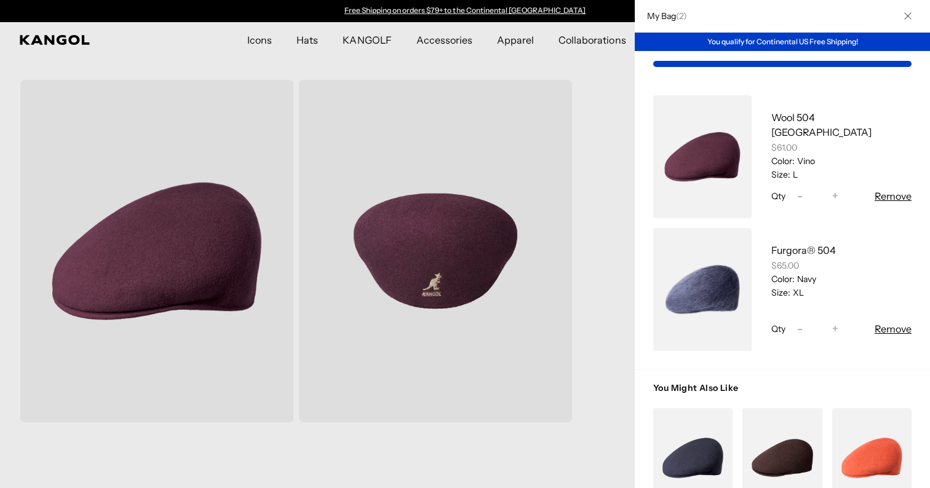
click at [888, 195] on button "Remove" at bounding box center [892, 196] width 37 height 15
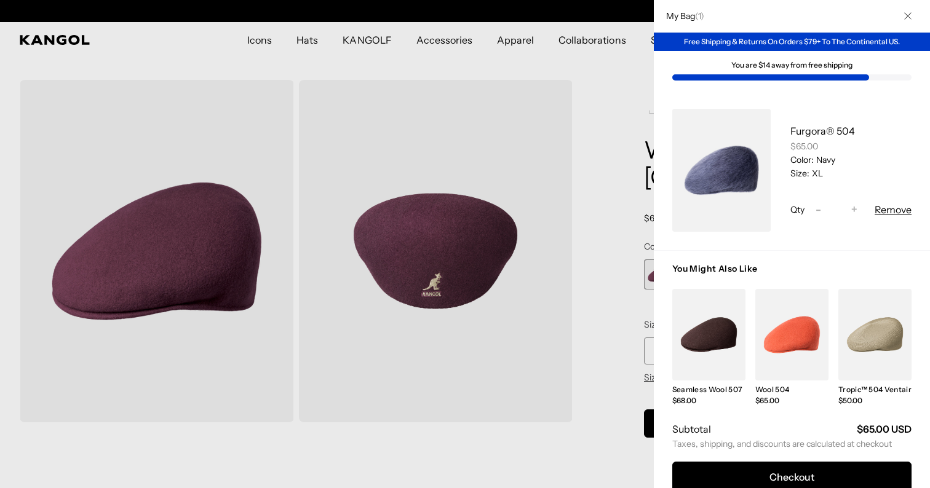
click at [912, 17] on button "Close" at bounding box center [907, 16] width 32 height 32
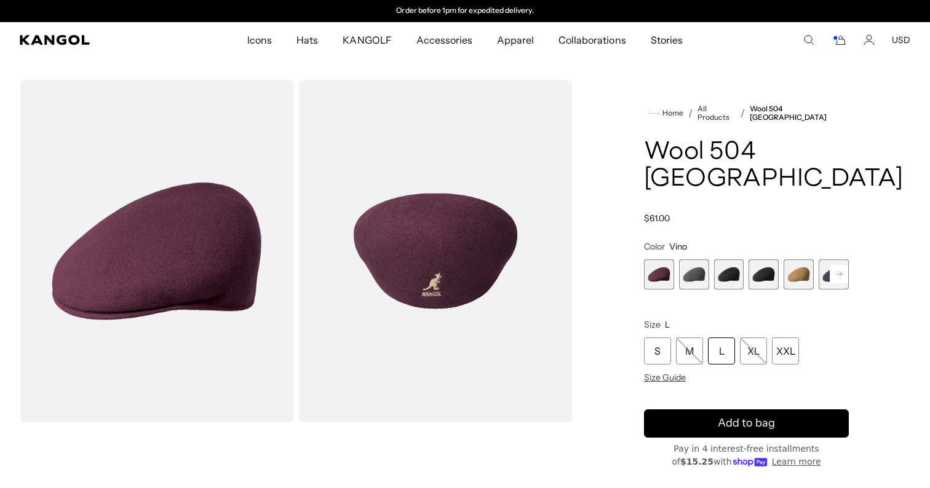
click at [810, 41] on icon "Search here" at bounding box center [808, 39] width 11 height 11
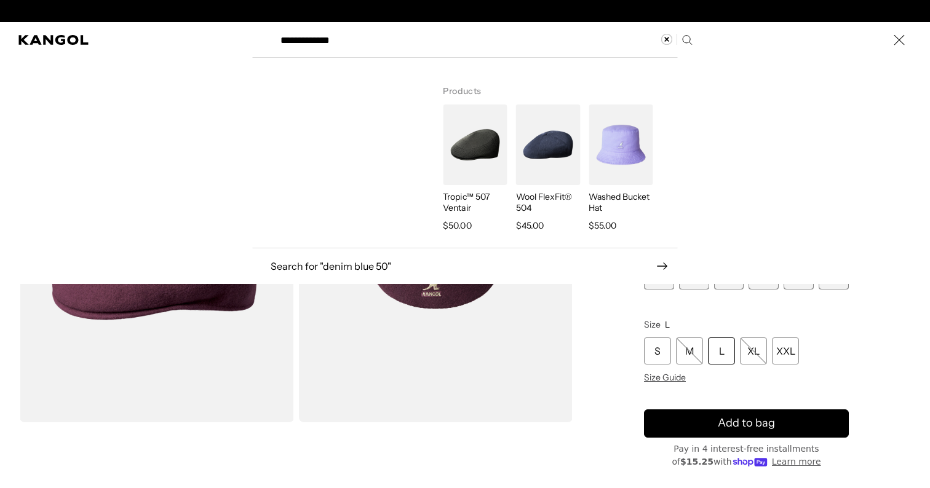
scroll to position [0, 0]
type input "**********"
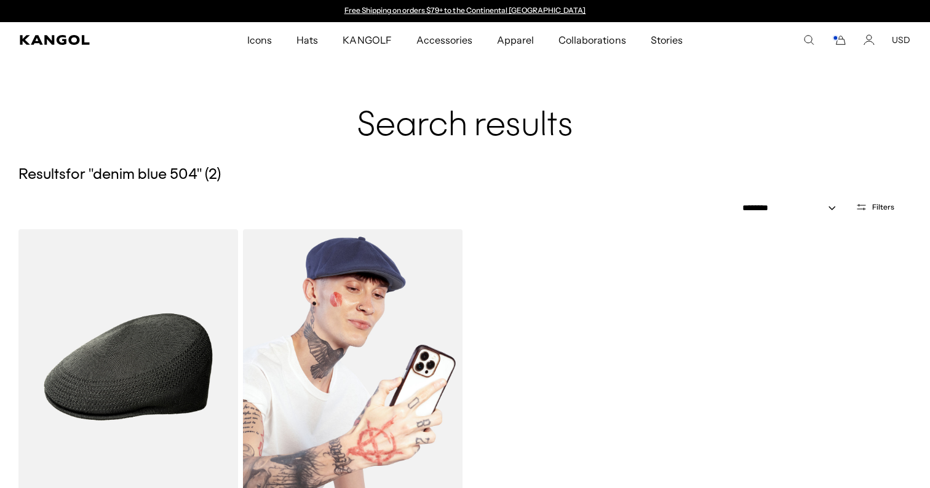
click at [316, 405] on img at bounding box center [352, 366] width 219 height 275
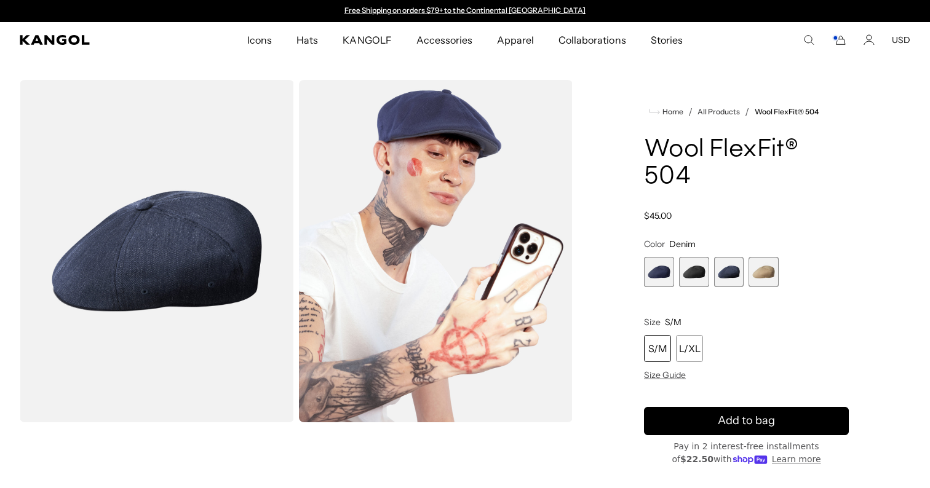
click at [671, 278] on span "1 of 4" at bounding box center [659, 272] width 30 height 30
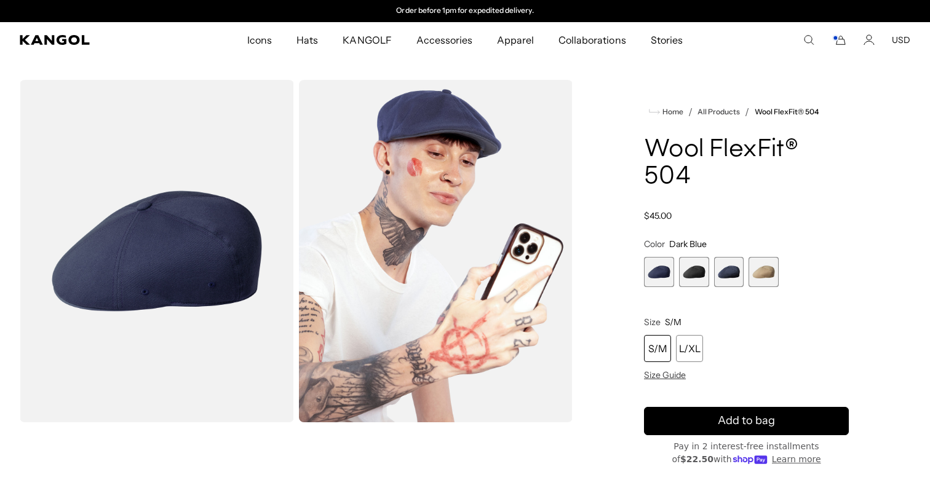
click at [772, 270] on span "4 of 4" at bounding box center [763, 272] width 30 height 30
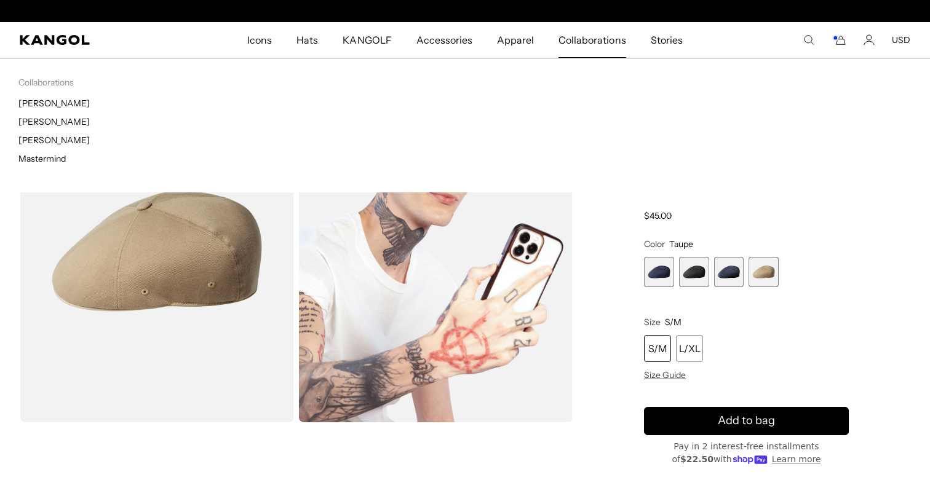
scroll to position [0, 253]
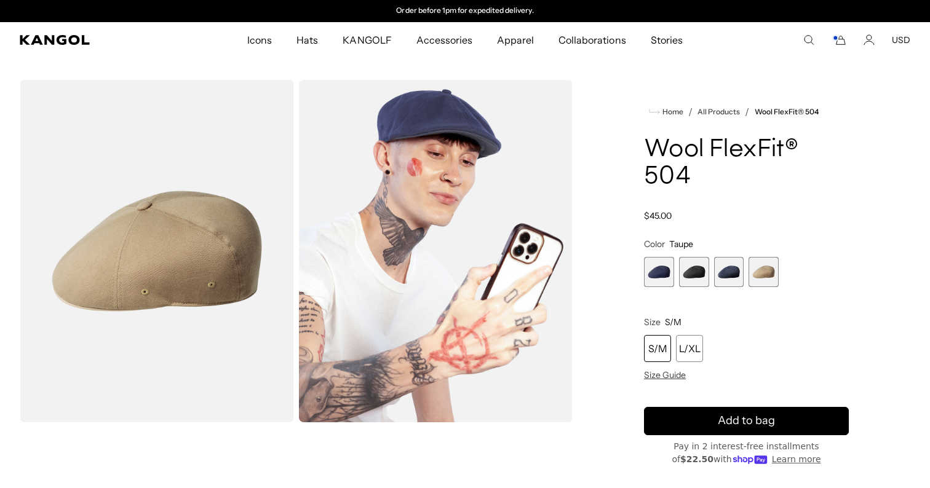
click at [836, 43] on icon "Cart" at bounding box center [838, 39] width 15 height 11
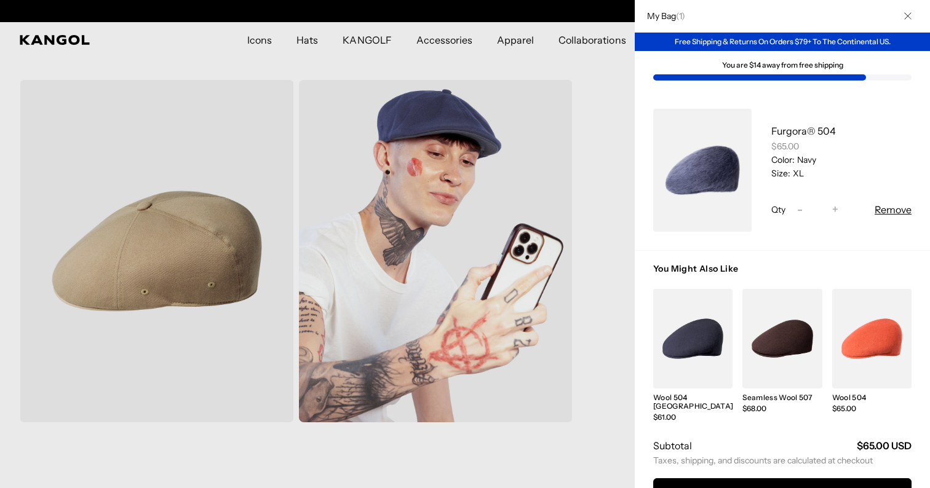
scroll to position [0, 0]
click at [907, 16] on icon "Close" at bounding box center [907, 16] width 7 height 7
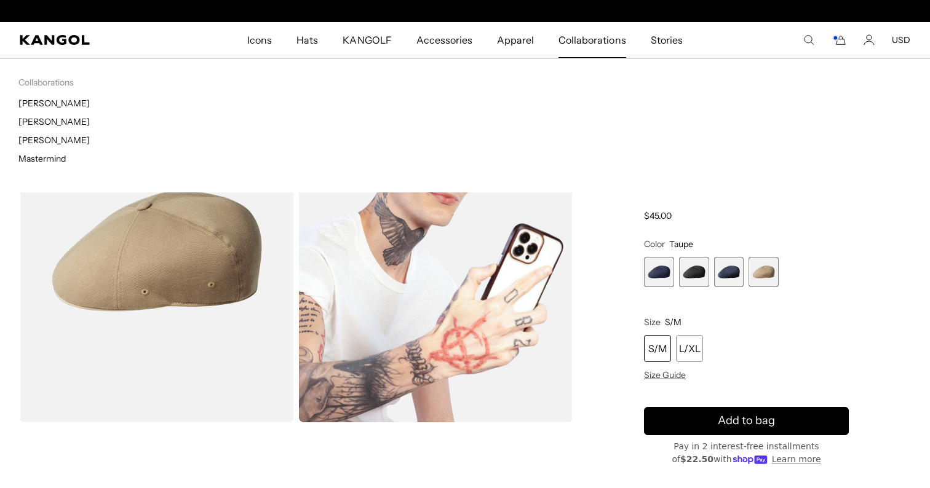
scroll to position [0, 253]
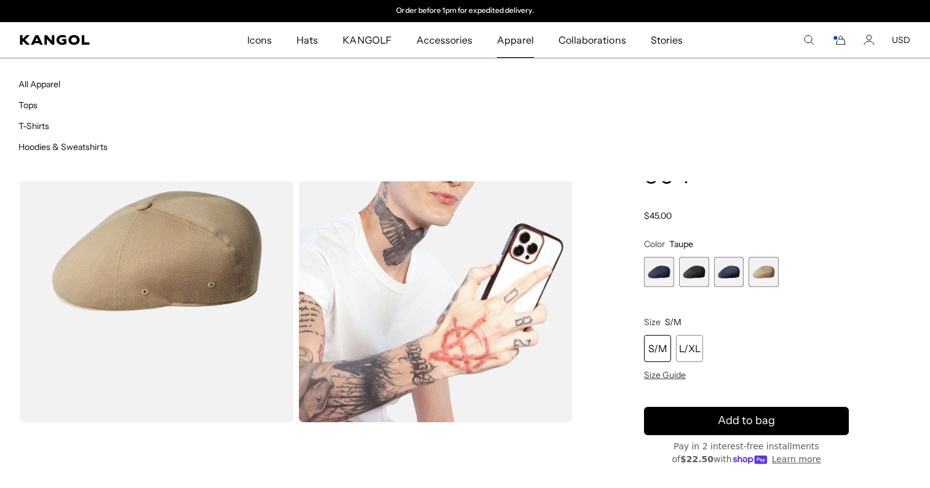
click at [524, 46] on span "Apparel" at bounding box center [515, 40] width 37 height 36
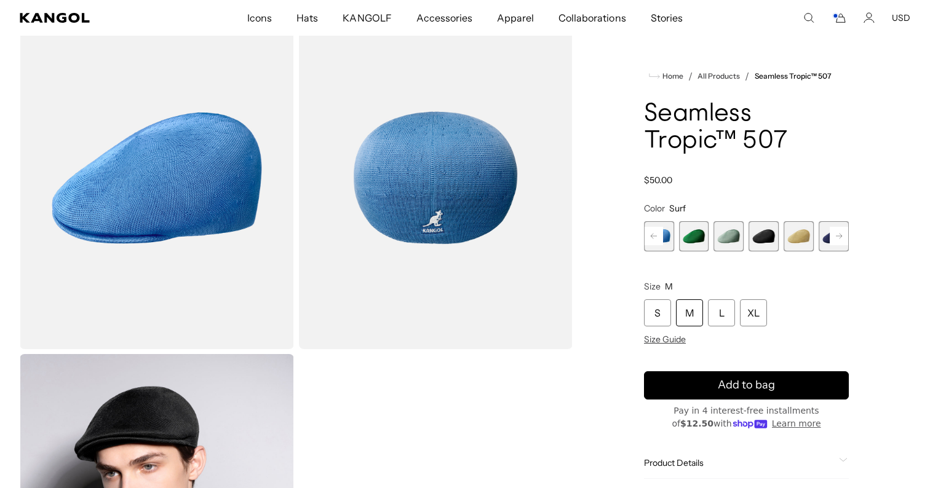
scroll to position [63, 0]
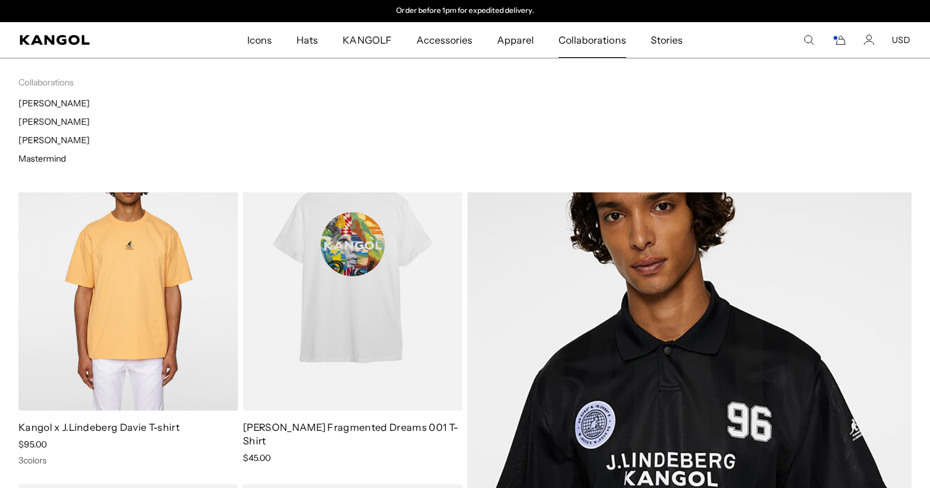
click at [585, 38] on span "Collaborations" at bounding box center [591, 40] width 67 height 36
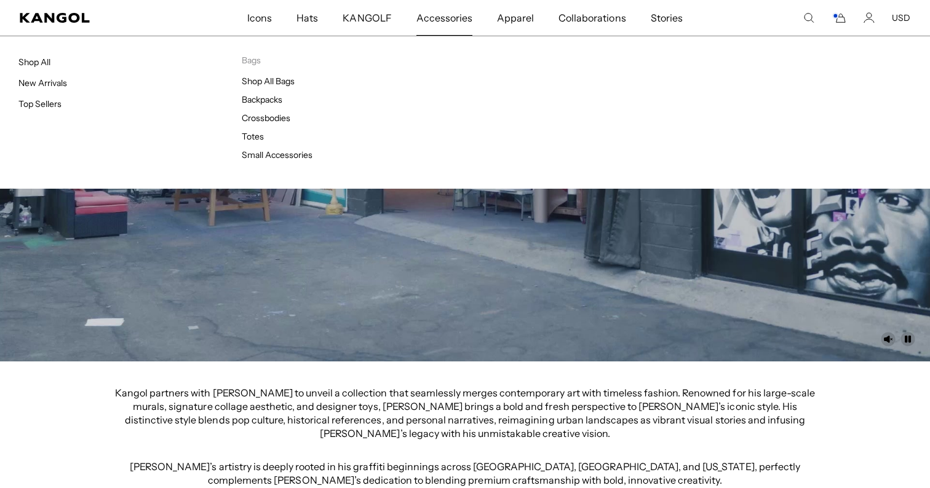
click at [437, 21] on span "Accessories" at bounding box center [444, 18] width 56 height 36
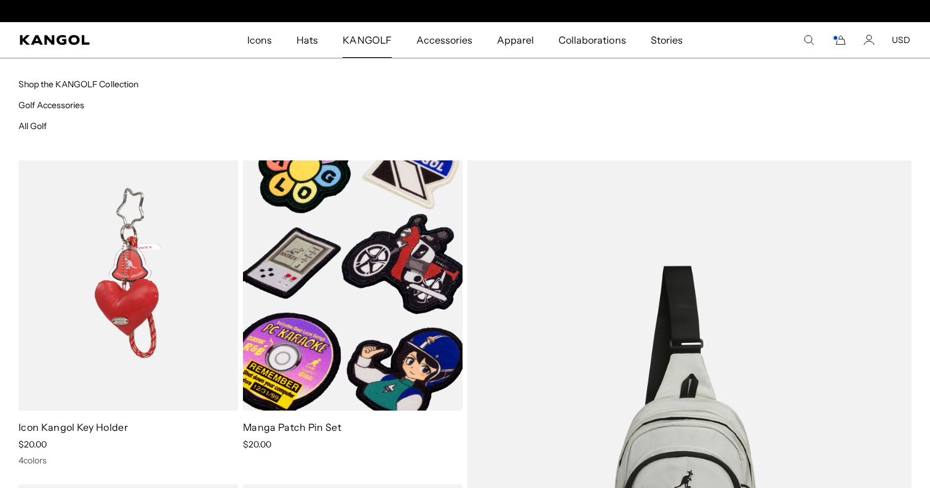
scroll to position [0, 253]
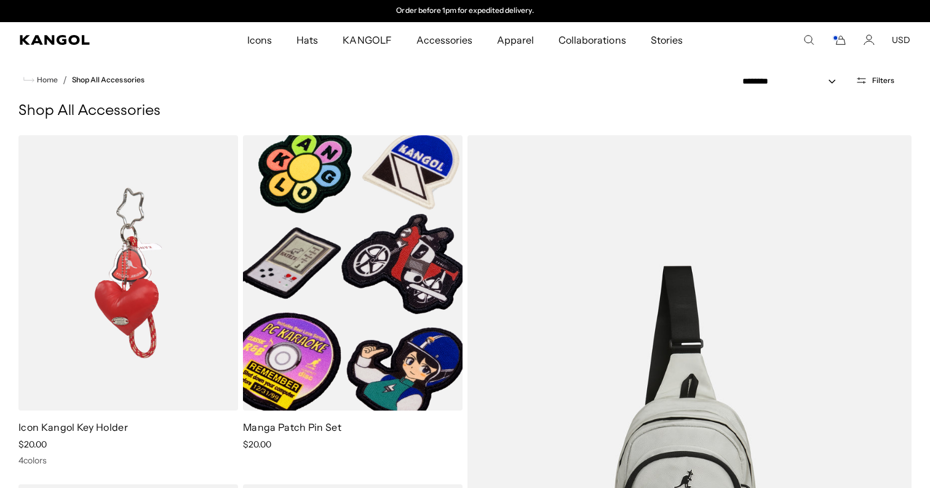
click at [848, 46] on comp-header "Icons Icons Buckets & Casuals Berets 504s & 507s" at bounding box center [465, 40] width 930 height 36
click at [841, 39] on icon "Cart" at bounding box center [838, 39] width 15 height 11
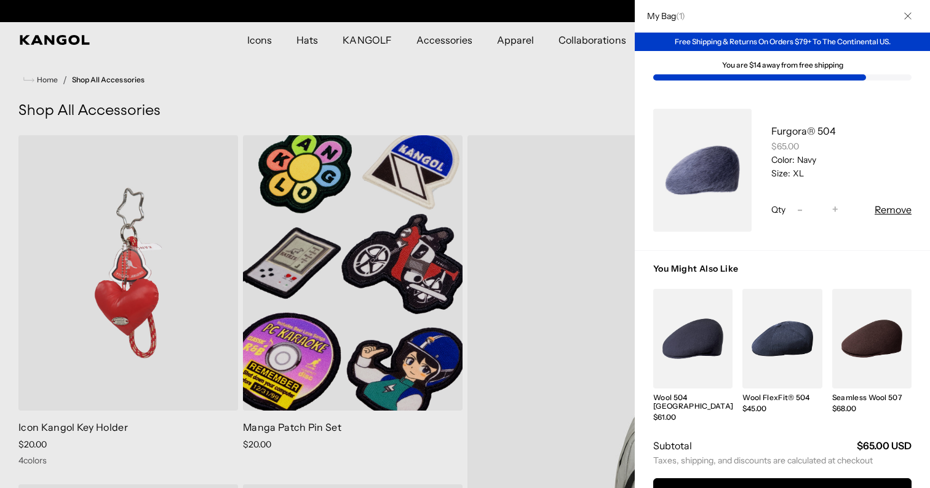
click at [737, 189] on link "My Bag" at bounding box center [702, 170] width 98 height 123
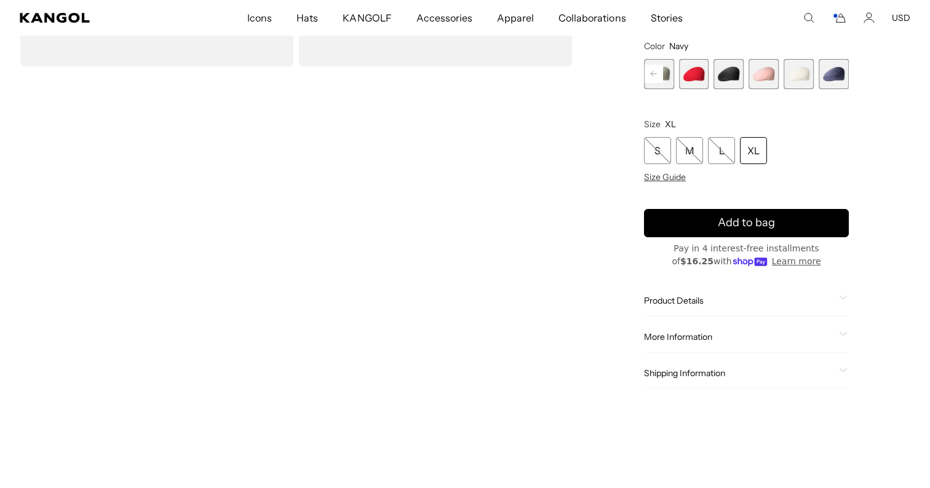
scroll to position [365, 0]
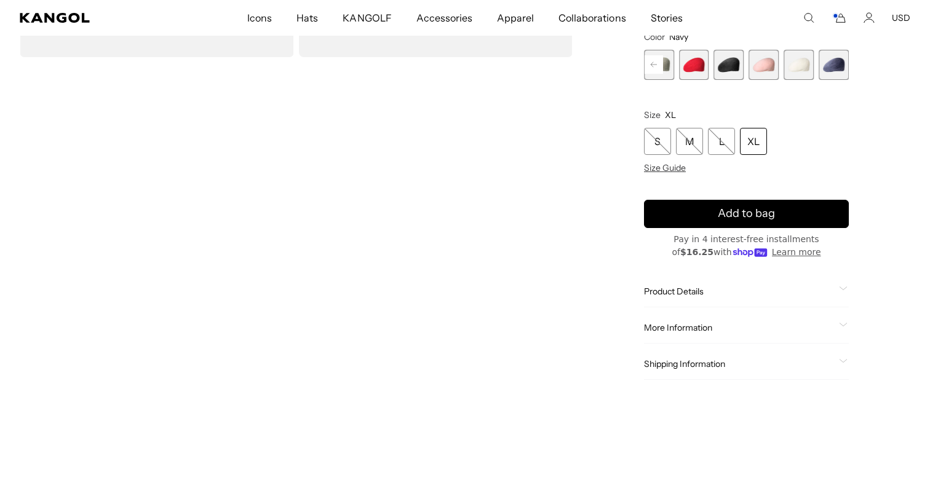
click at [699, 283] on div "Product Details The Furgora 504 combines our iconic fabric & cap shape to creat…" at bounding box center [746, 291] width 205 height 31
click at [695, 295] on span "Product Details" at bounding box center [739, 291] width 190 height 11
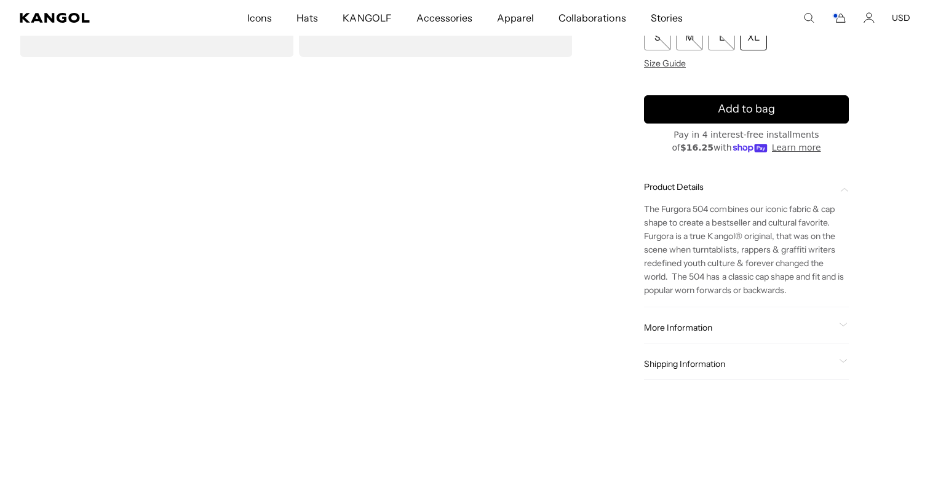
scroll to position [0, 253]
click at [705, 193] on div "The Furgora 504 combines our iconic fabric & cap shape to create a bestseller a…" at bounding box center [746, 244] width 205 height 105
click at [700, 315] on div "More Information Style ID K3016ST Shape Ivy Cap Fabrication Furgora Material 45…" at bounding box center [746, 327] width 205 height 31
click at [696, 329] on span "More Information" at bounding box center [739, 327] width 190 height 11
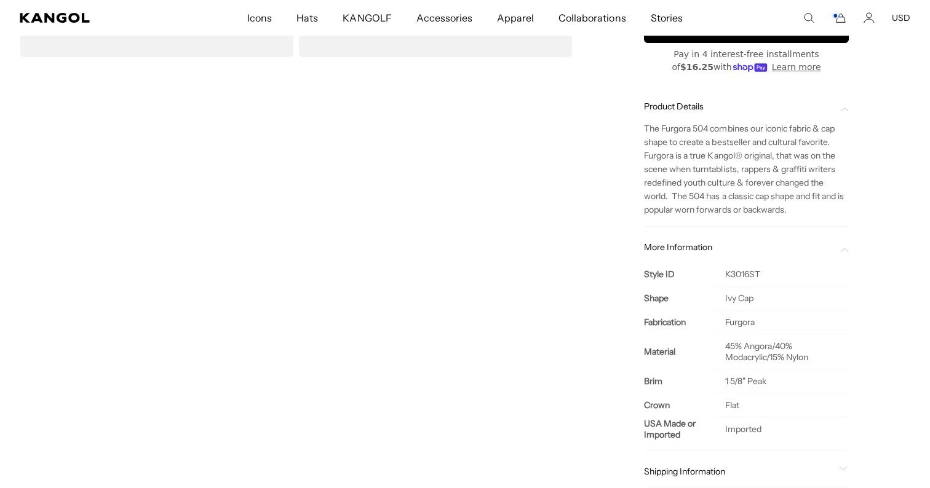
scroll to position [0, 253]
click at [714, 250] on span "More Information" at bounding box center [739, 247] width 190 height 11
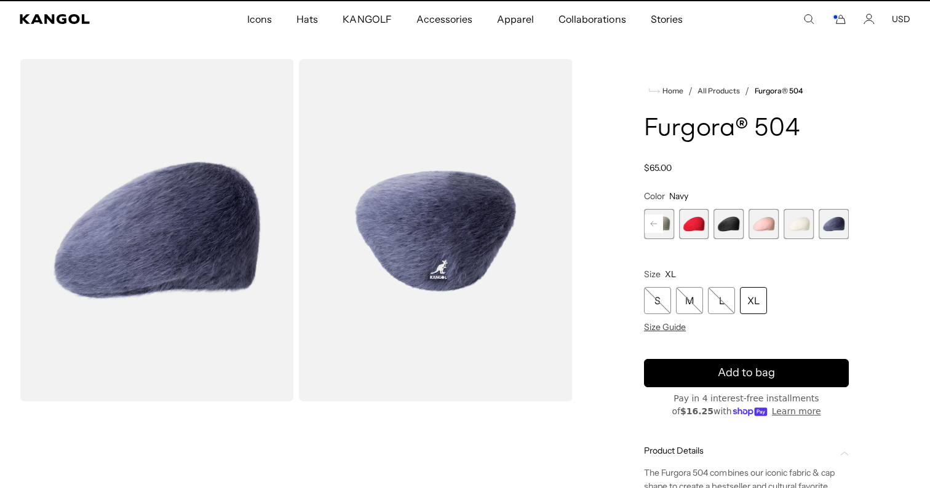
scroll to position [0, 0]
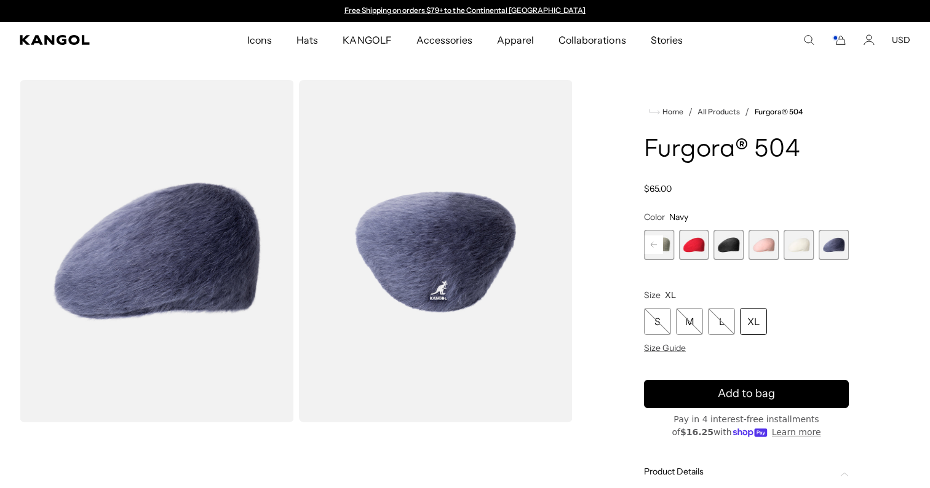
click at [845, 41] on icon "Cart" at bounding box center [838, 39] width 15 height 11
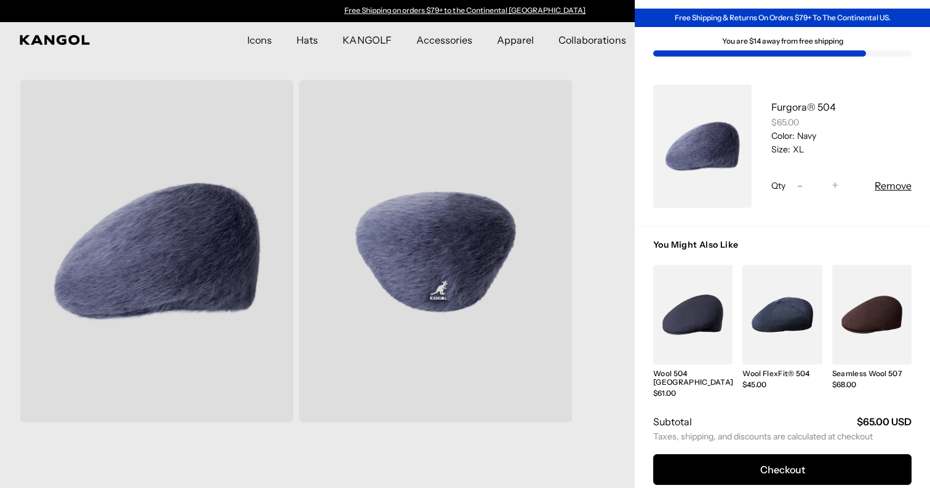
scroll to position [35, 0]
